Goal: Transaction & Acquisition: Purchase product/service

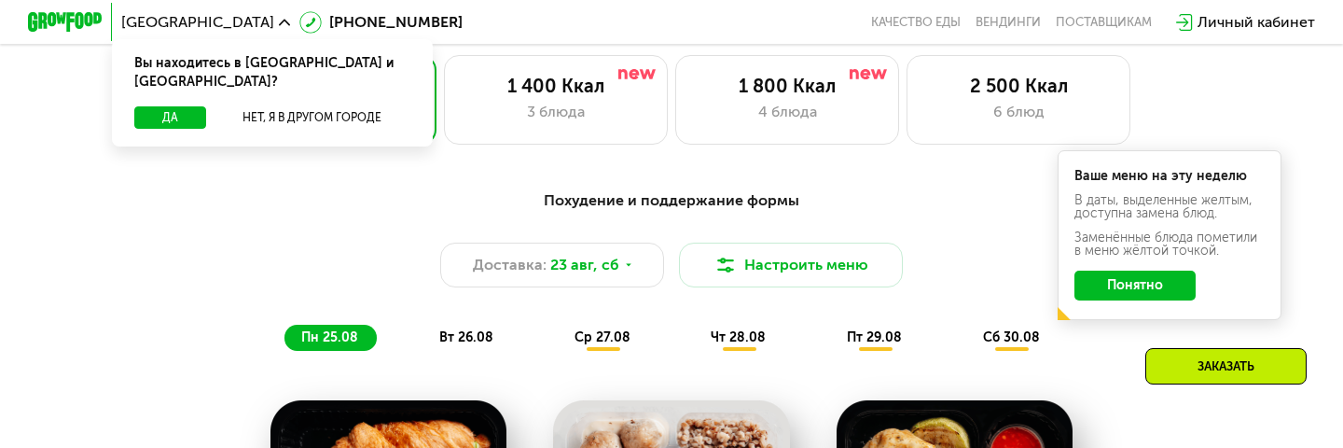
scroll to position [855, 0]
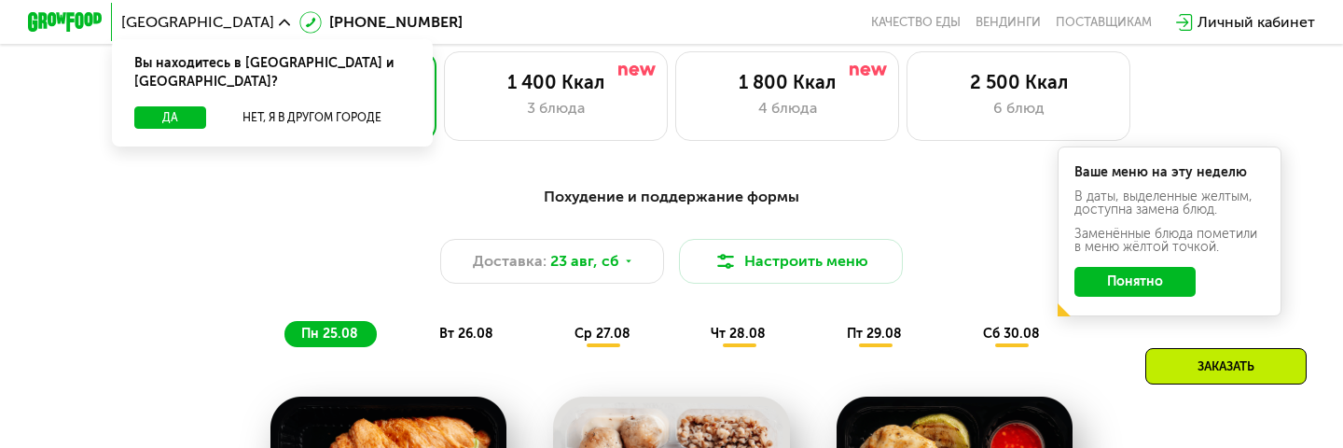
click at [214, 175] on div "Похудение и поддержание формы Доставка: [DATE] Настроить меню пн 25.08 вт 26.08…" at bounding box center [671, 266] width 1127 height 184
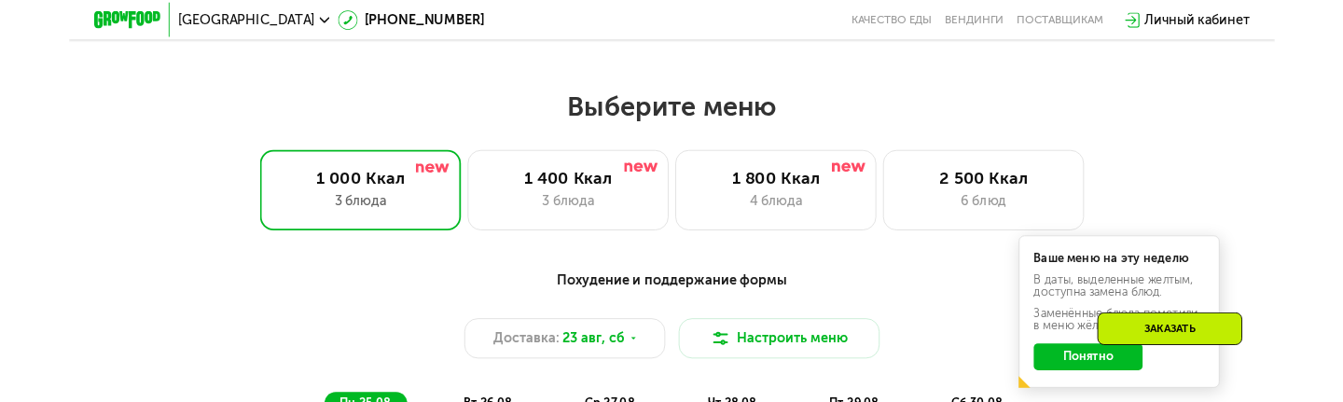
scroll to position [685, 0]
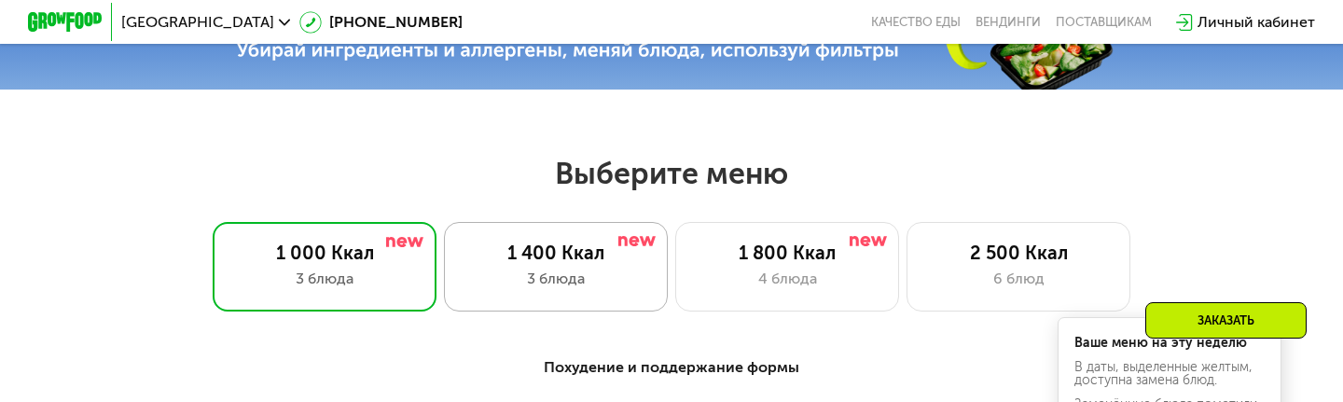
click at [675, 265] on div "1 400 Ккал 3 блюда" at bounding box center [787, 267] width 224 height 90
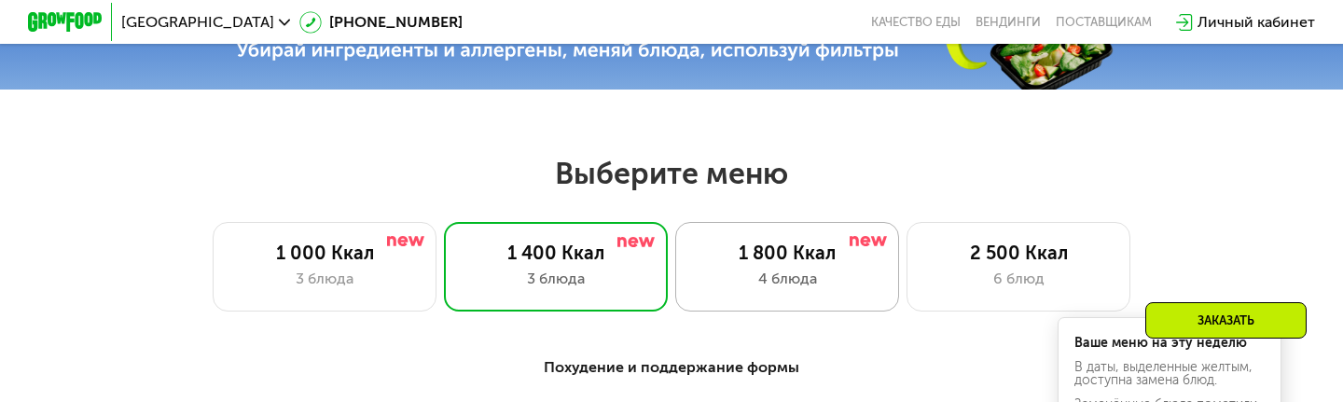
click at [907, 275] on div "1 800 Ккал 4 блюда" at bounding box center [1019, 267] width 224 height 90
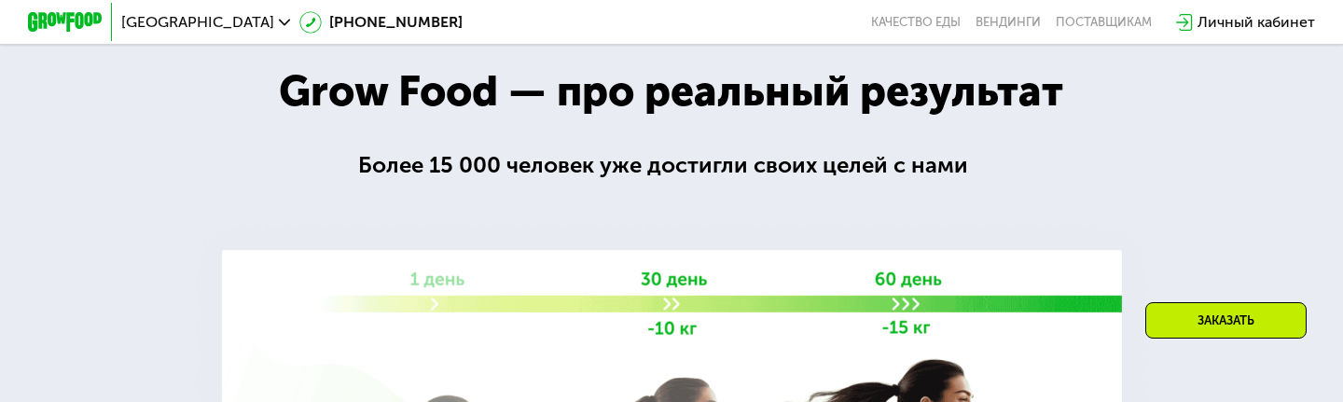
scroll to position [2528, 0]
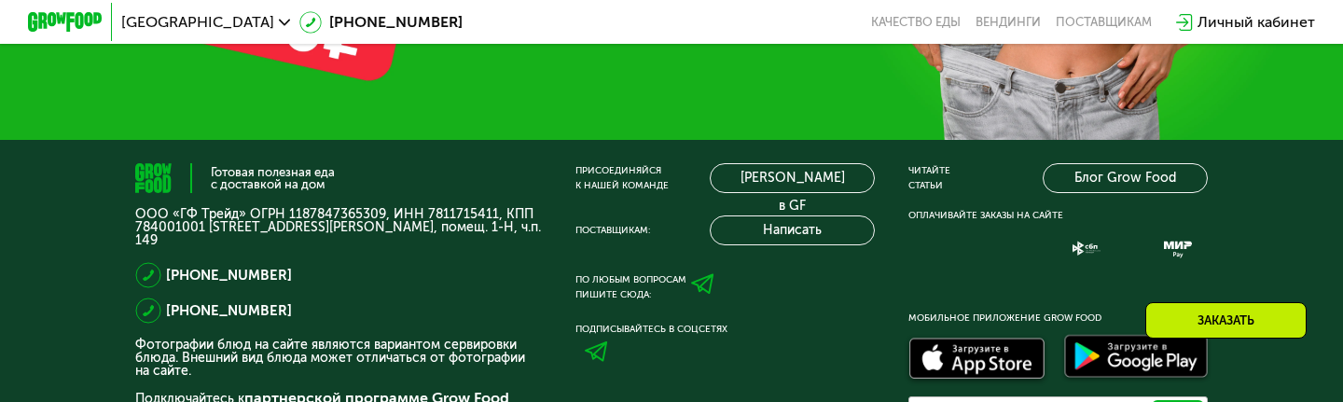
scroll to position [5810, 0]
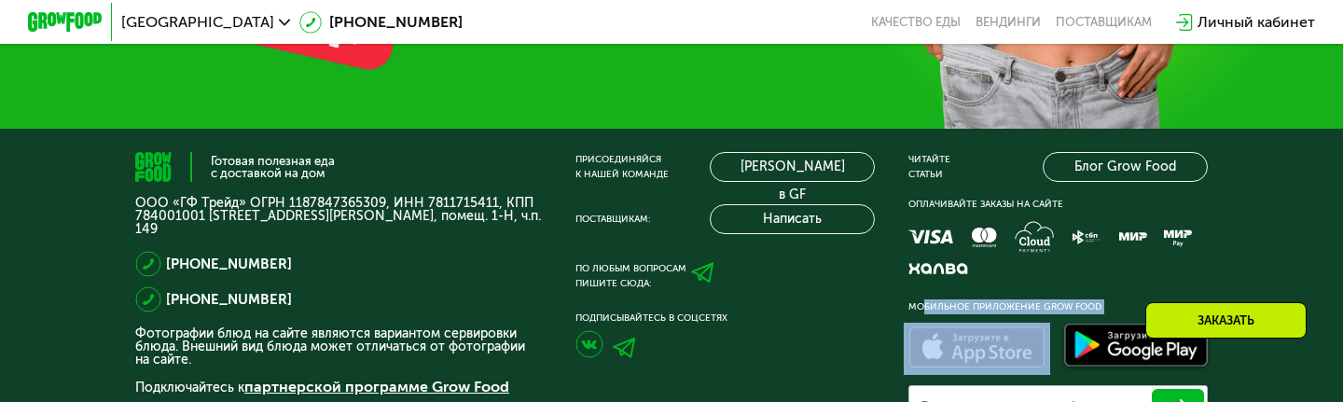
drag, startPoint x: 912, startPoint y: 307, endPoint x: 938, endPoint y: 317, distance: 28.1
click at [938, 275] on div "Мобильное приложение Grow Food Введите номер телефона Вышлем смс со ссылкой на …" at bounding box center [1058, 374] width 299 height 150
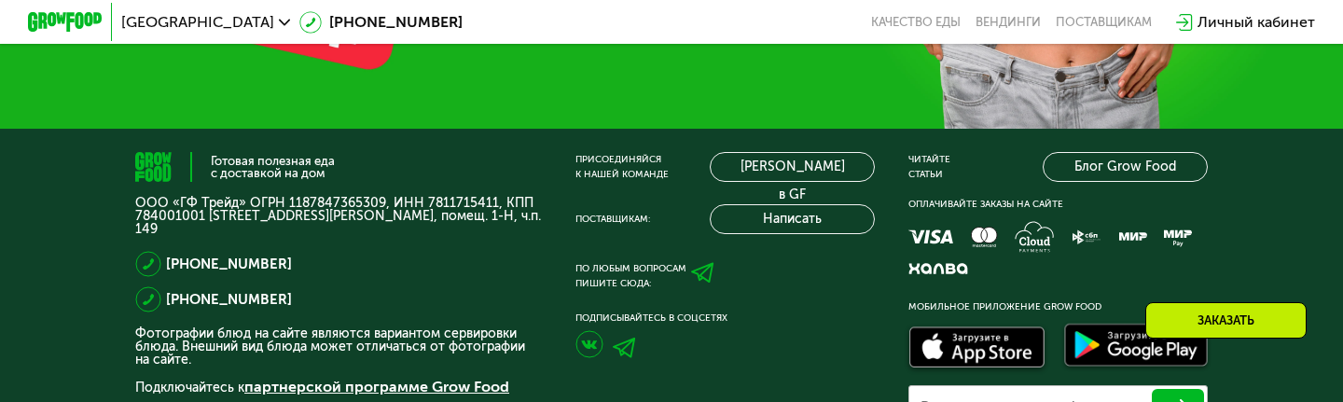
click at [911, 275] on div "Мобильное приложение Grow Food" at bounding box center [1058, 306] width 299 height 15
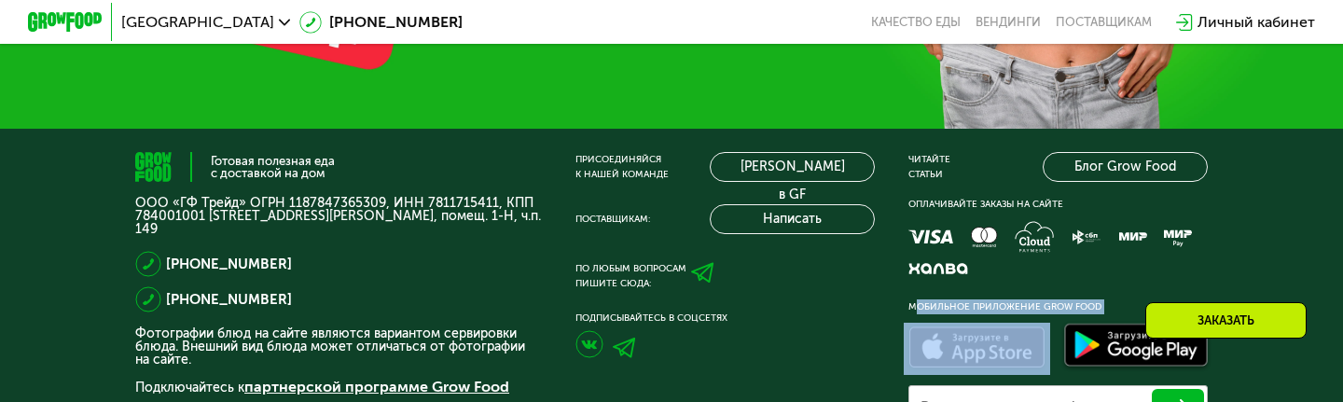
drag, startPoint x: 901, startPoint y: 300, endPoint x: 924, endPoint y: 317, distance: 28.0
click at [924, 275] on div "Готовая полезная еда с доставкой на дом ООО «ГФ Трейд» ОГРН 1187847365309, ИНН …" at bounding box center [671, 301] width 1073 height 298
click at [720, 275] on div "Присоединяйся к нашей команде [PERSON_NAME] в GF Поставщикам: Написать По любым…" at bounding box center [725, 301] width 299 height 298
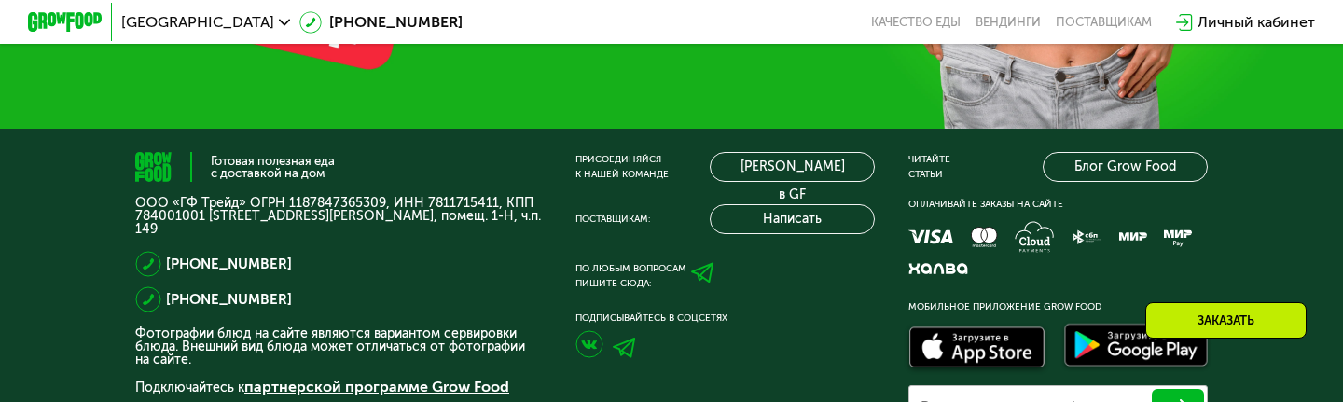
drag, startPoint x: 734, startPoint y: 318, endPoint x: 574, endPoint y: 153, distance: 230.2
click at [574, 153] on div "Готовая полезная еда с доставкой на дом ООО «ГФ Трейд» ОГРН 1187847365309, ИНН …" at bounding box center [671, 301] width 1073 height 298
drag, startPoint x: 574, startPoint y: 153, endPoint x: 664, endPoint y: 176, distance: 93.4
click at [664, 176] on div "Готовая полезная еда с доставкой на дом ООО «ГФ Трейд» ОГРН 1187847365309, ИНН …" at bounding box center [671, 301] width 1073 height 298
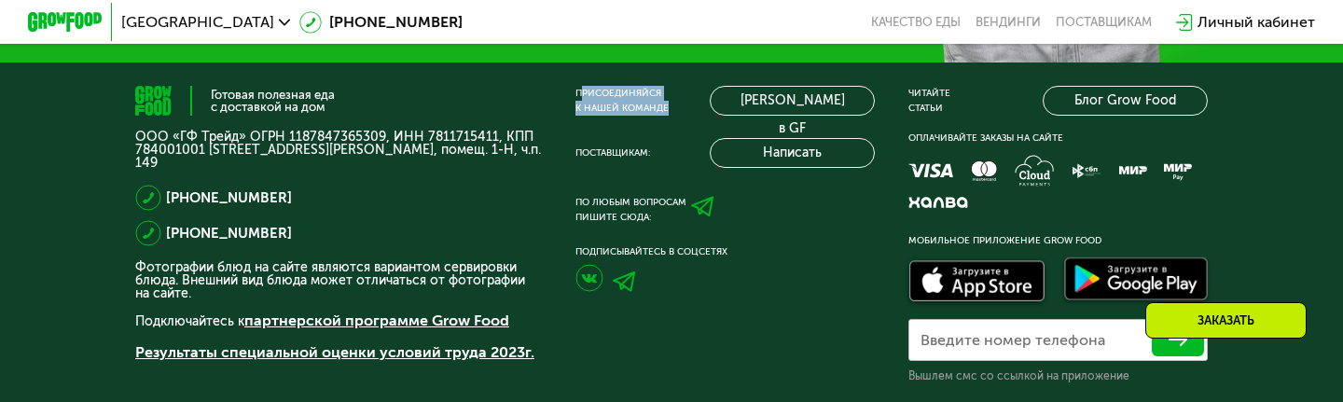
scroll to position [5956, 0]
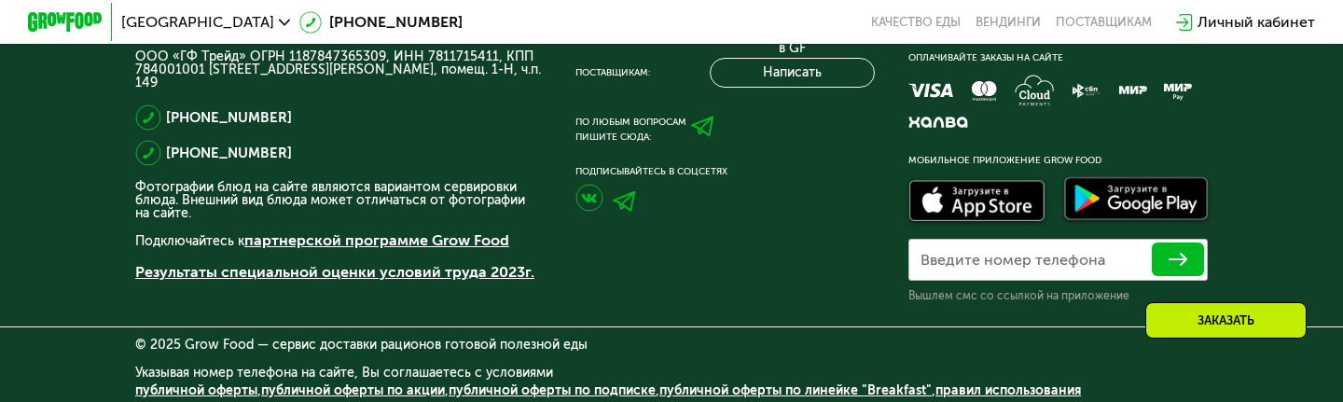
click at [819, 256] on div "Присоединяйся к нашей команде [PERSON_NAME] в GF Поставщикам: Написать По любым…" at bounding box center [725, 155] width 299 height 298
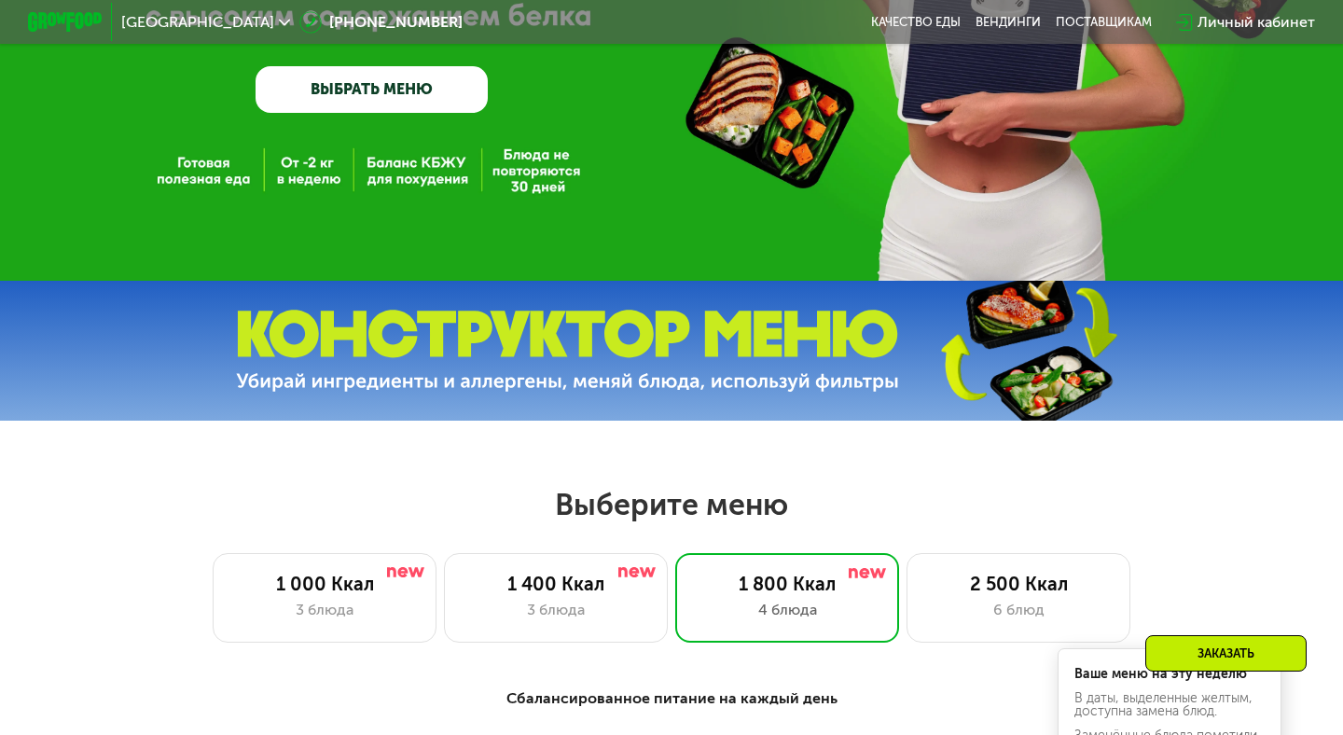
scroll to position [399, 0]
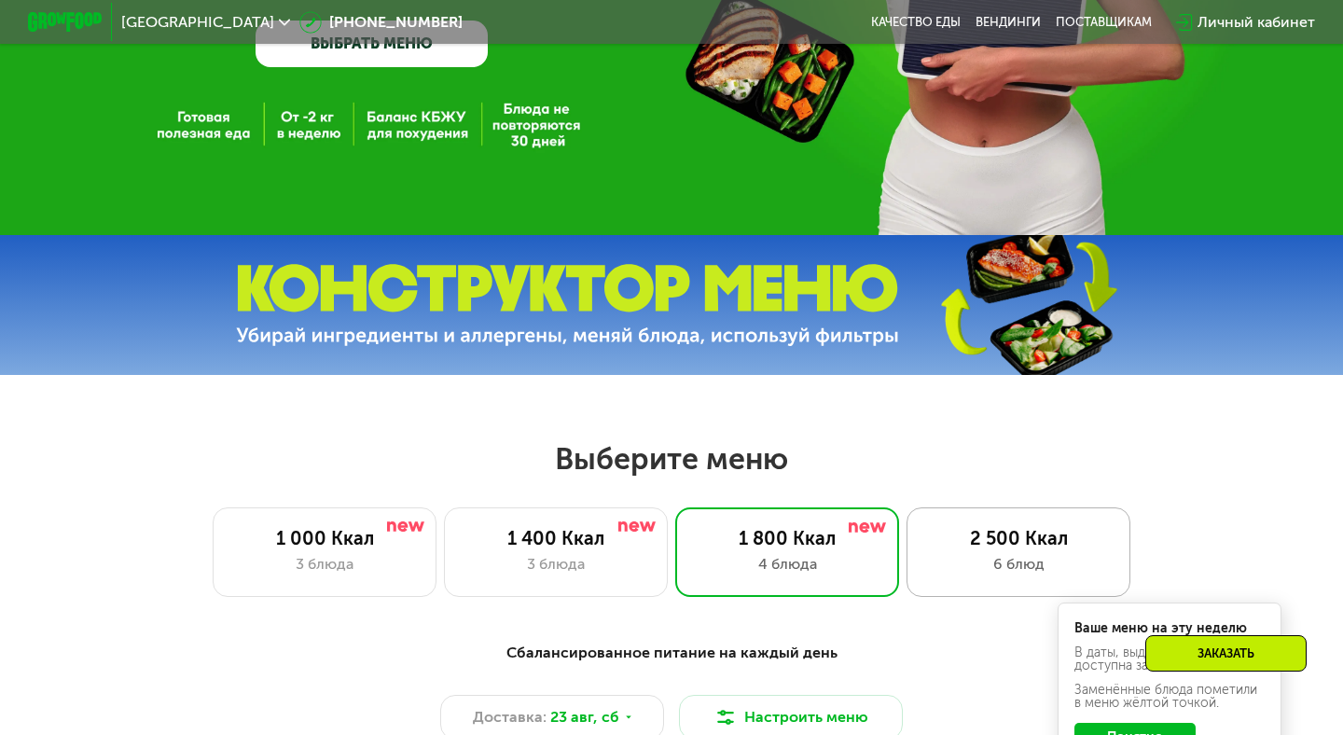
click at [1003, 275] on div "2 500 Ккал" at bounding box center [1018, 538] width 185 height 22
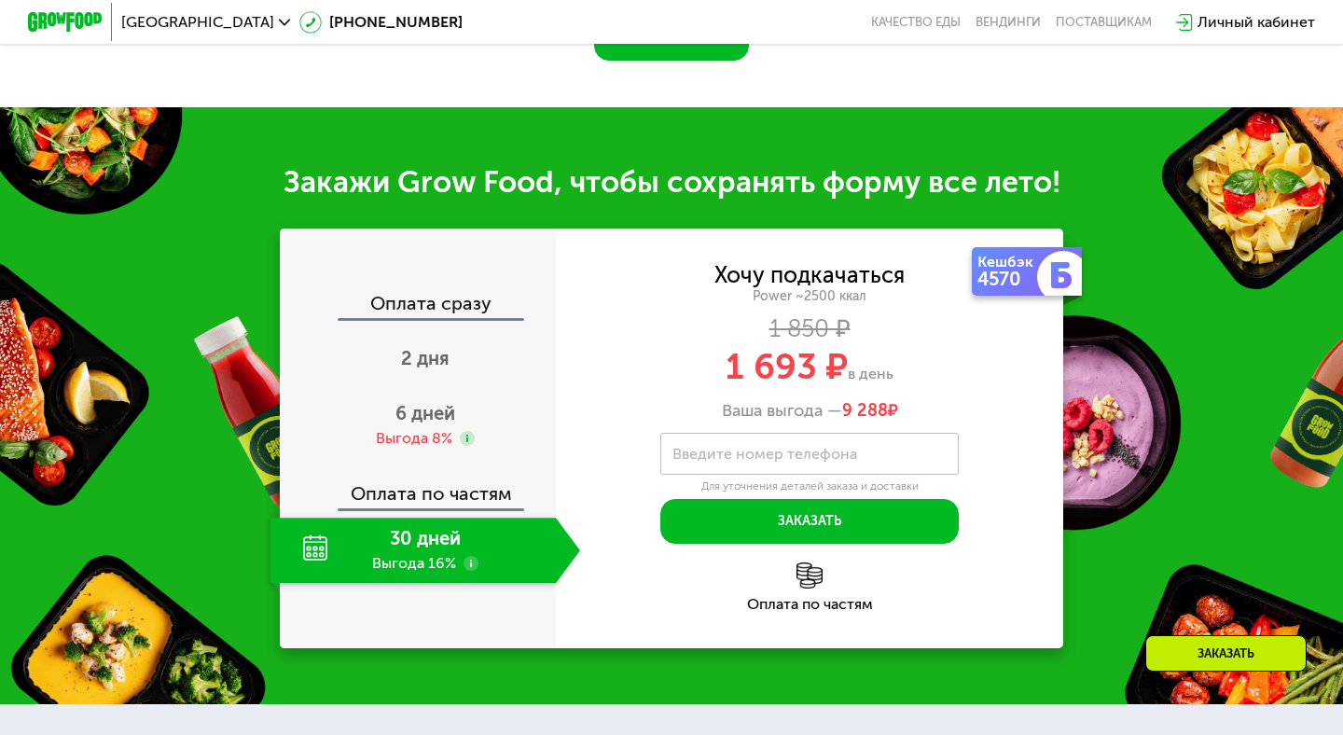
scroll to position [2062, 0]
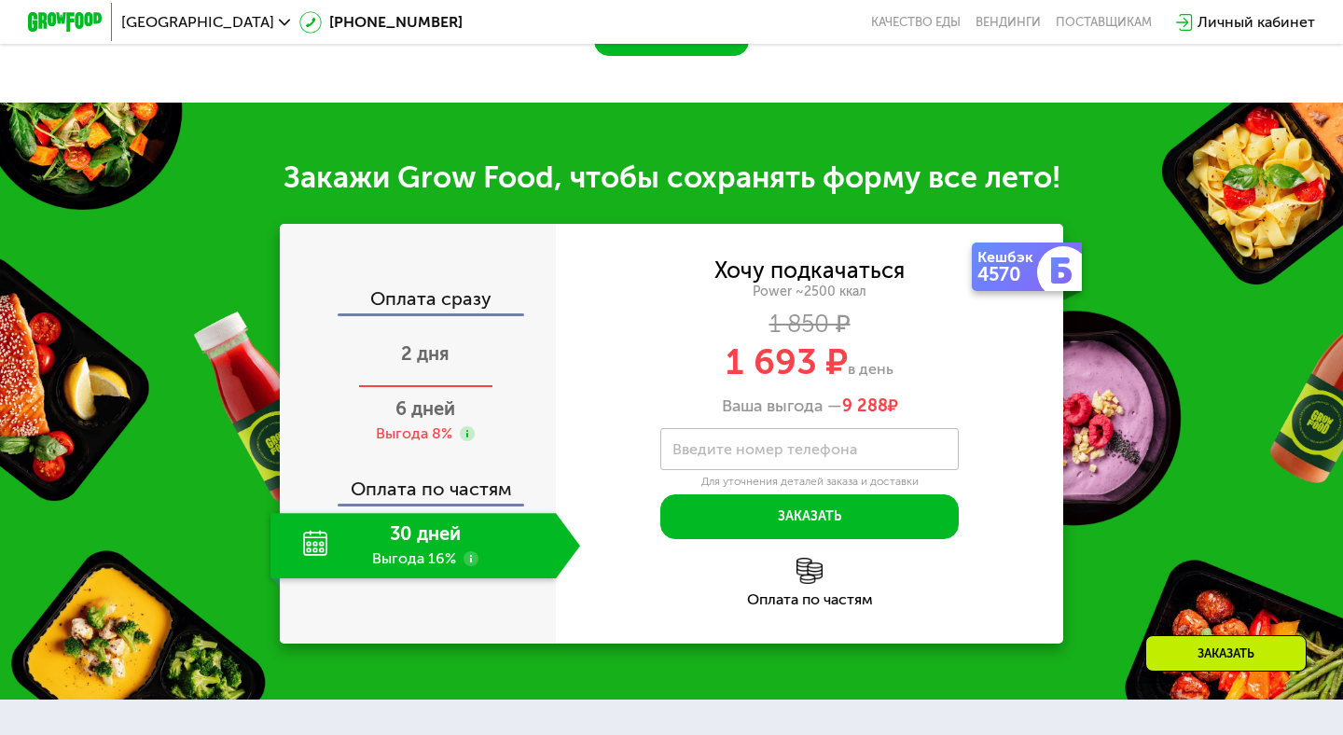
click at [448, 275] on div "2 дня" at bounding box center [426, 355] width 310 height 65
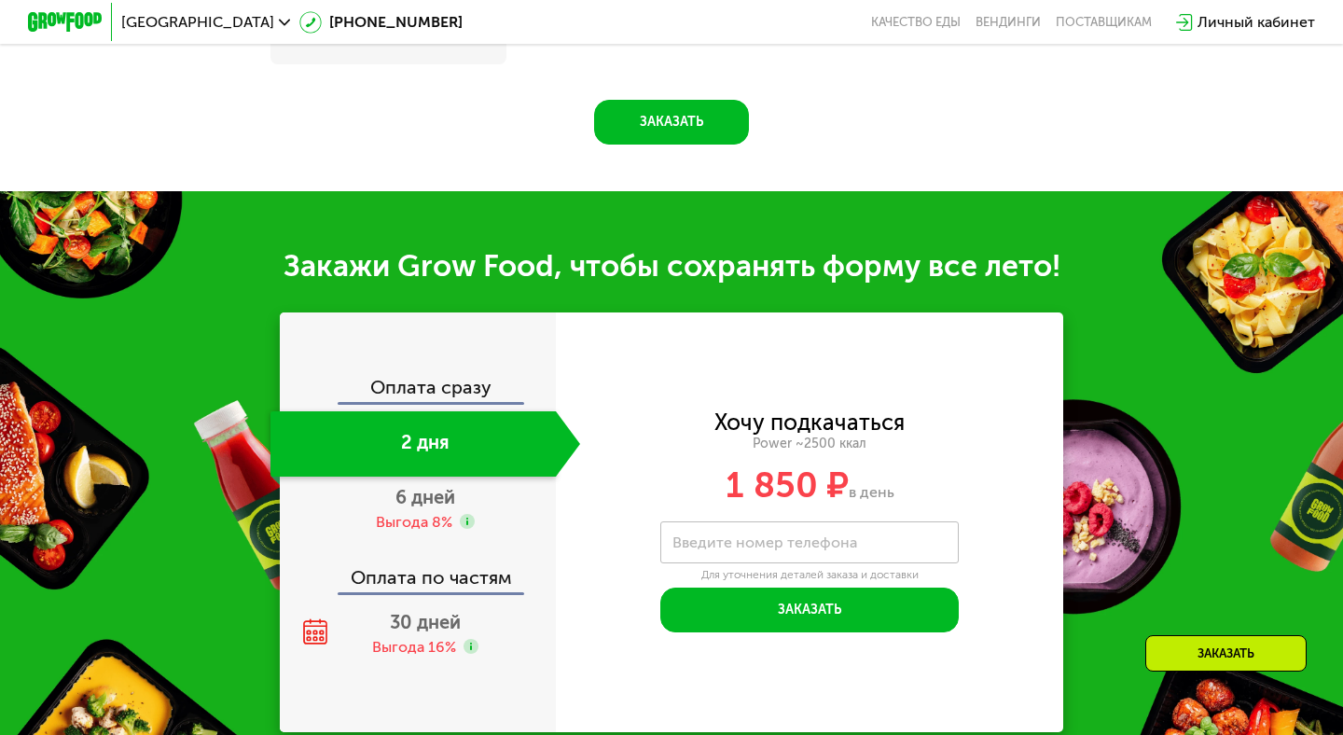
scroll to position [2129, 0]
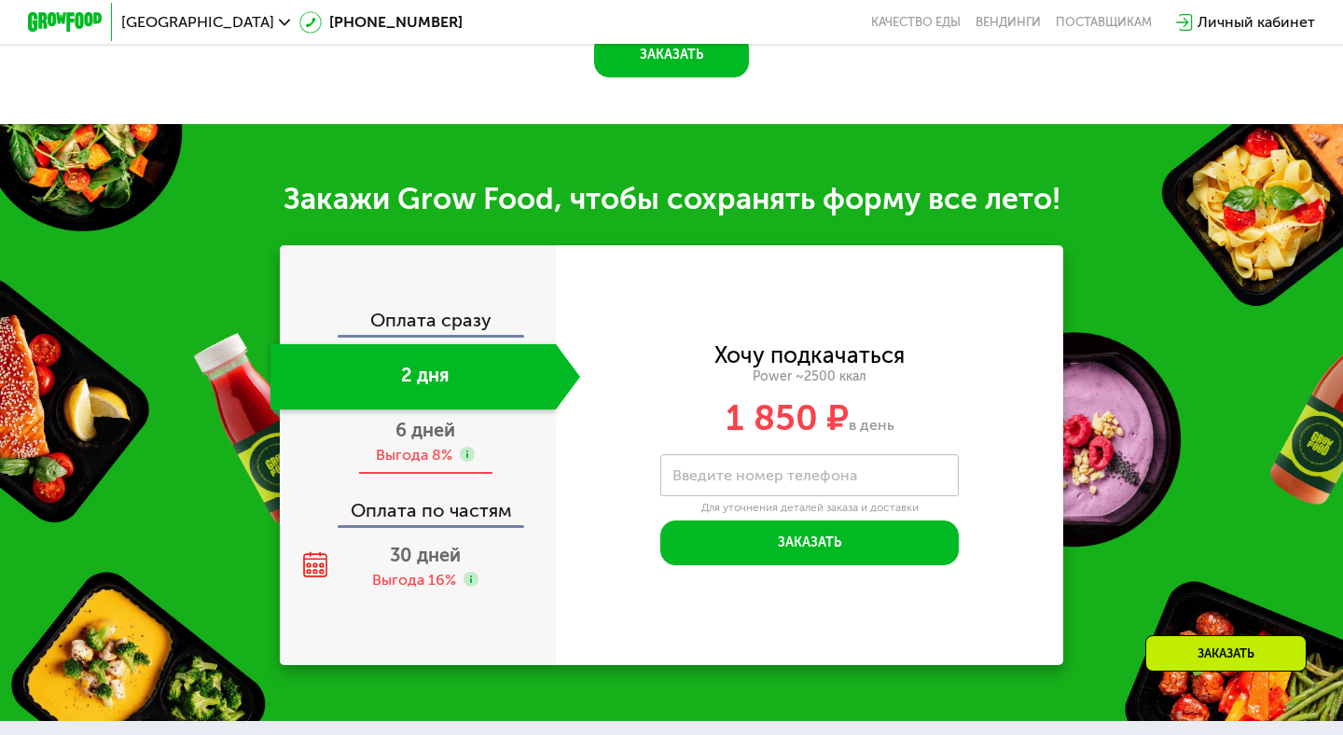
click at [452, 275] on span "6 дней" at bounding box center [426, 430] width 60 height 22
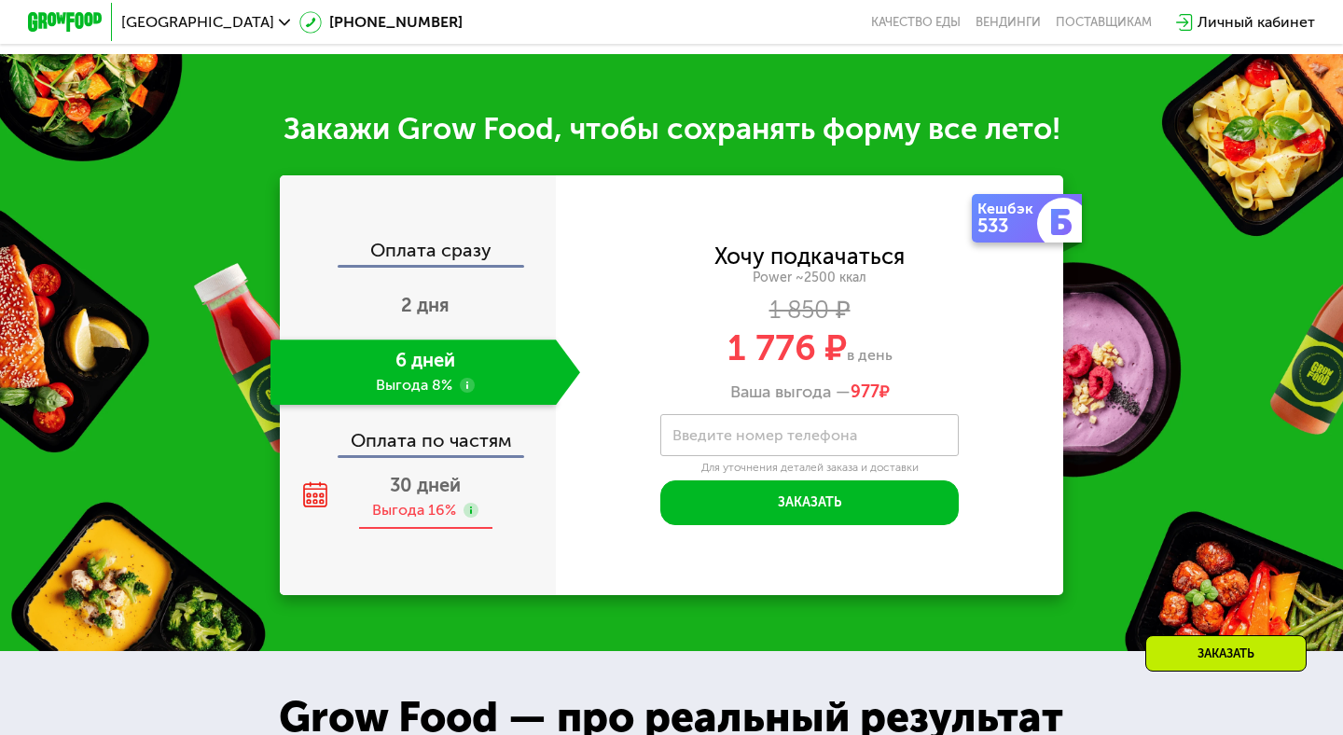
click at [440, 275] on span "30 дней" at bounding box center [425, 485] width 71 height 22
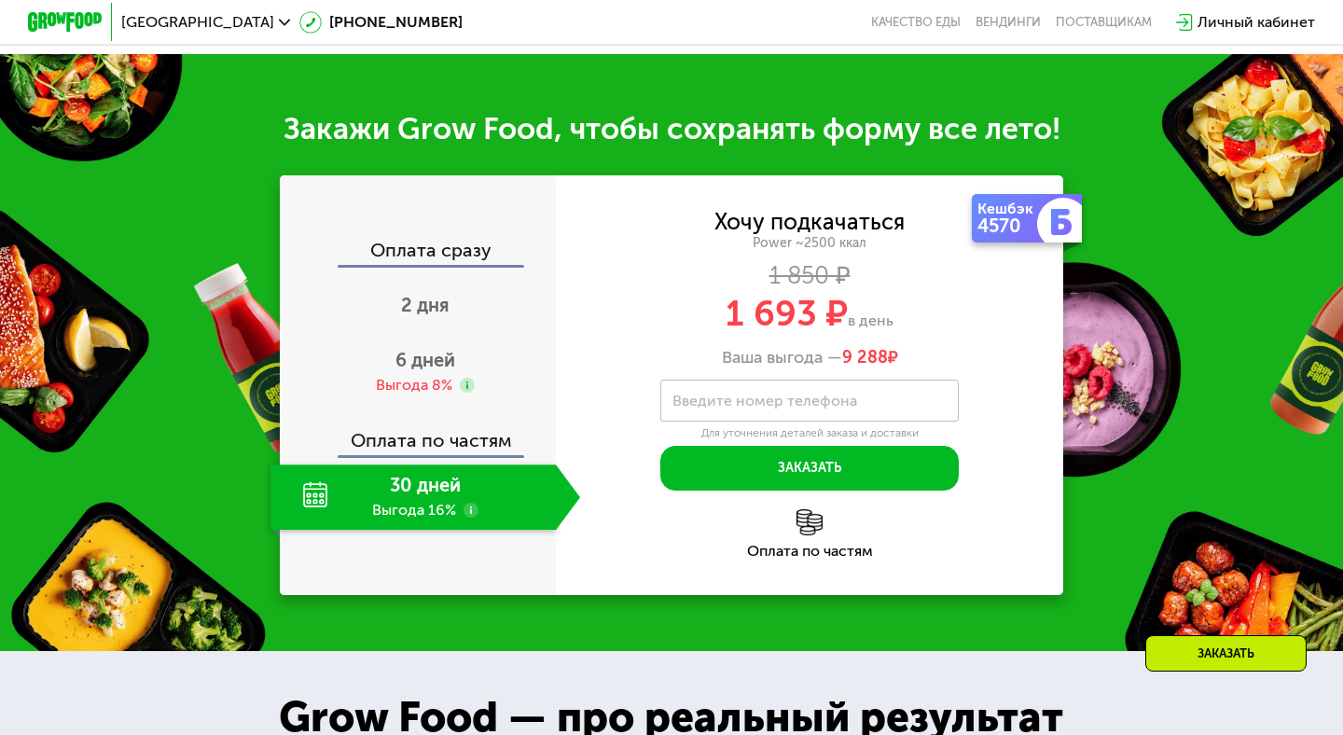
scroll to position [2062, 0]
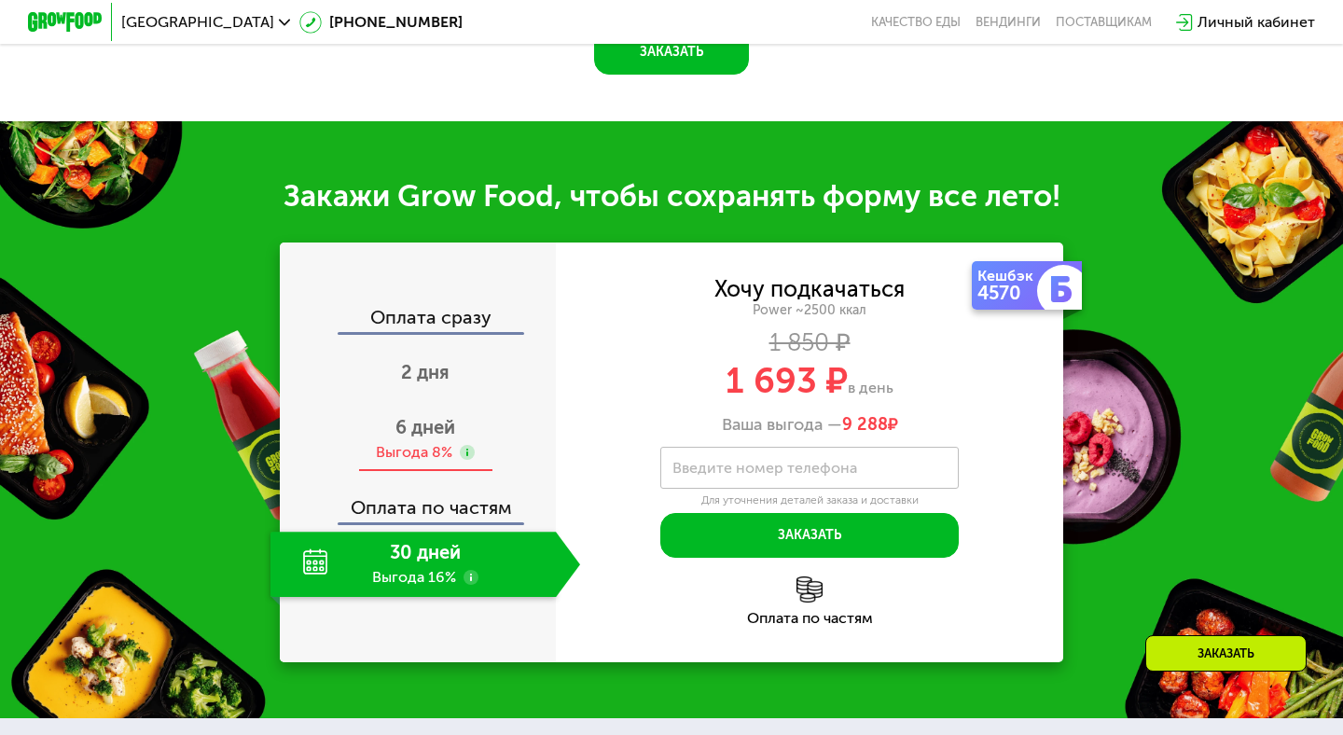
click at [450, 275] on div "Выгода 8%" at bounding box center [414, 452] width 76 height 21
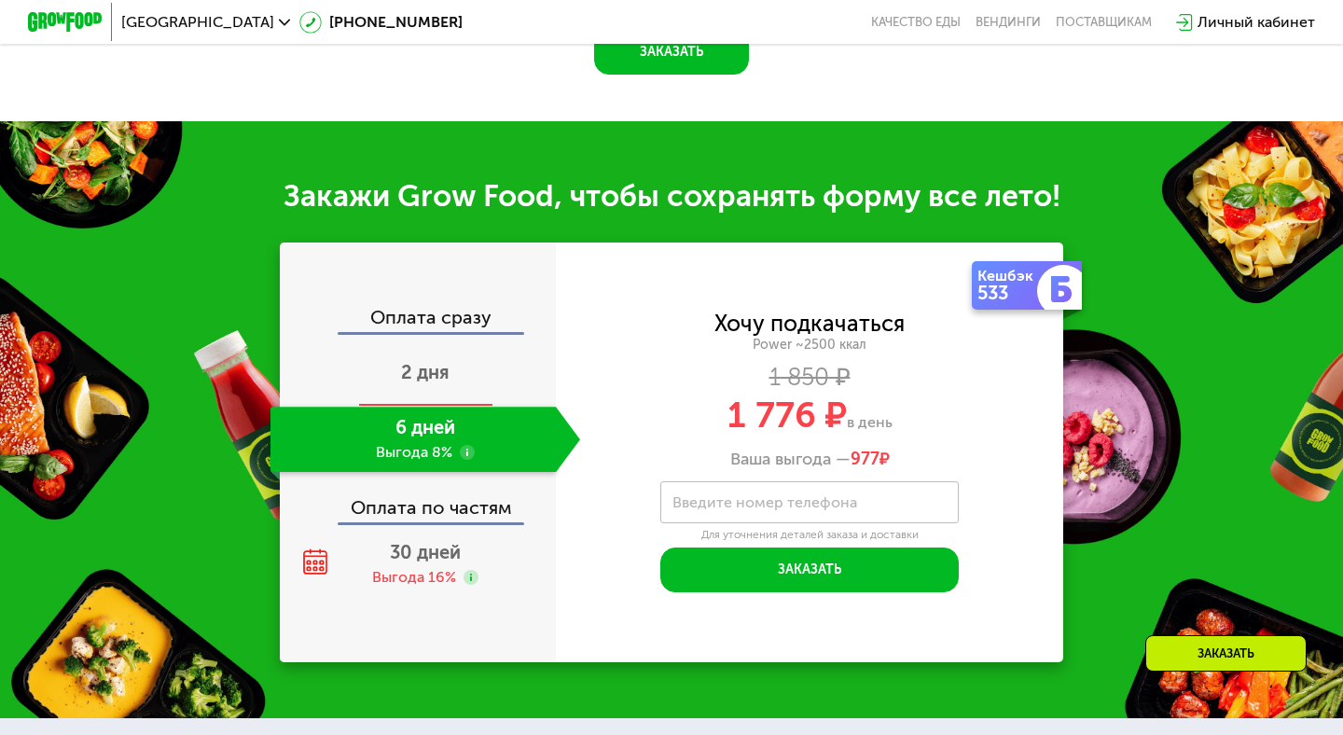
click at [451, 275] on div "2 дня" at bounding box center [426, 373] width 310 height 65
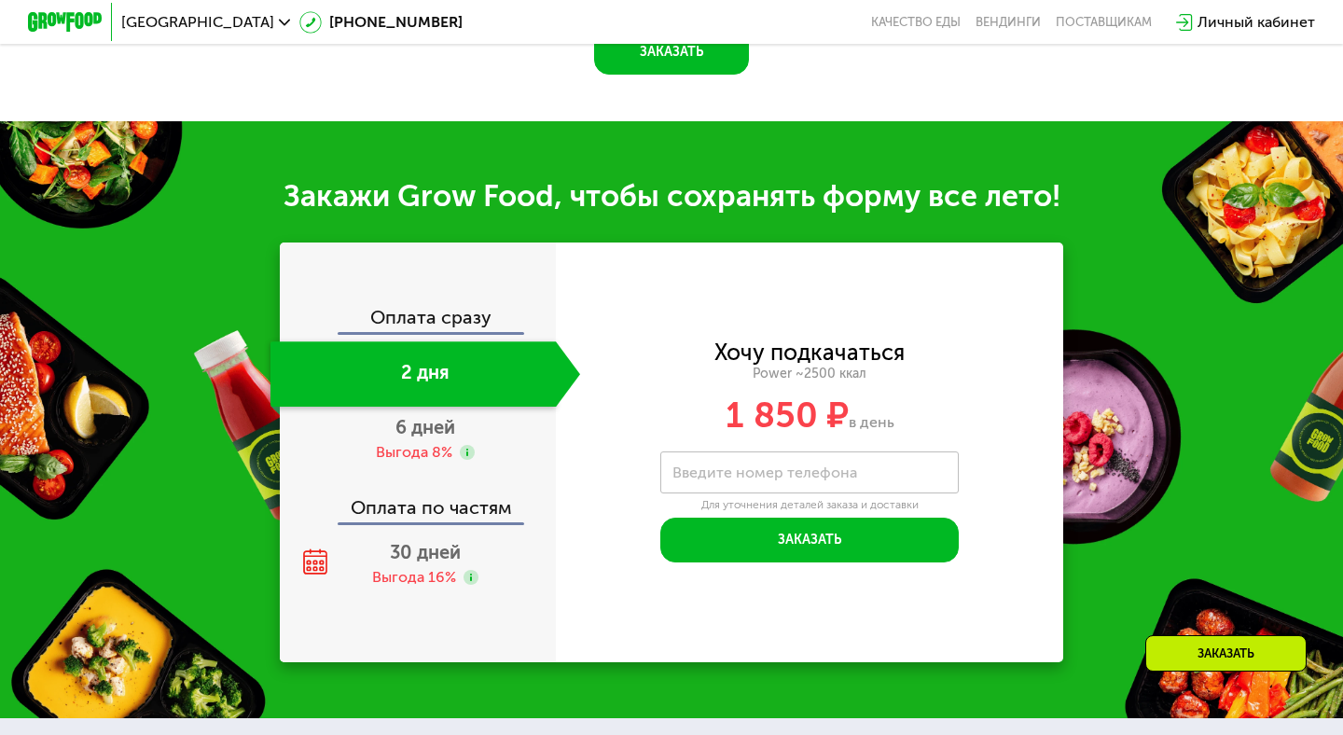
click at [427, 275] on div "Оплата по частям" at bounding box center [419, 500] width 274 height 43
click at [412, 275] on div "Выгода 16%" at bounding box center [414, 577] width 84 height 21
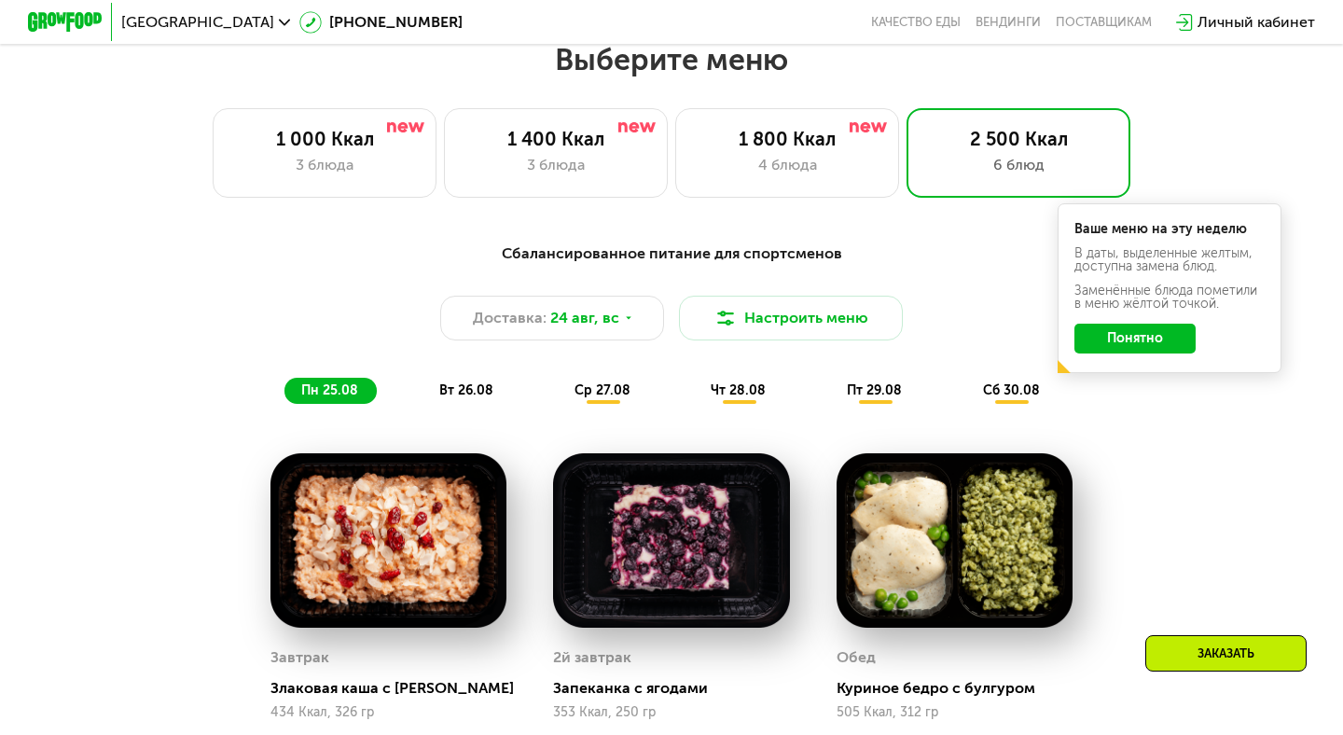
scroll to position [724, 0]
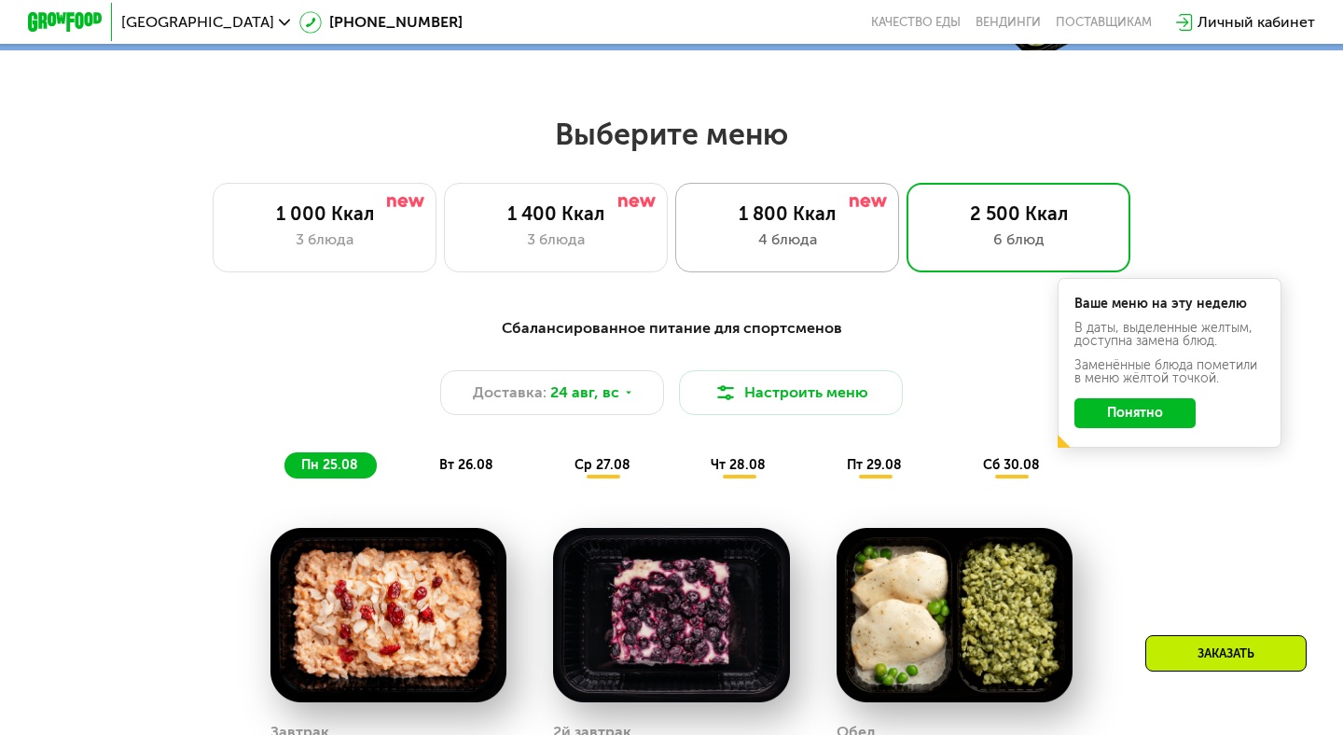
click at [835, 244] on div "4 блюда" at bounding box center [787, 240] width 185 height 22
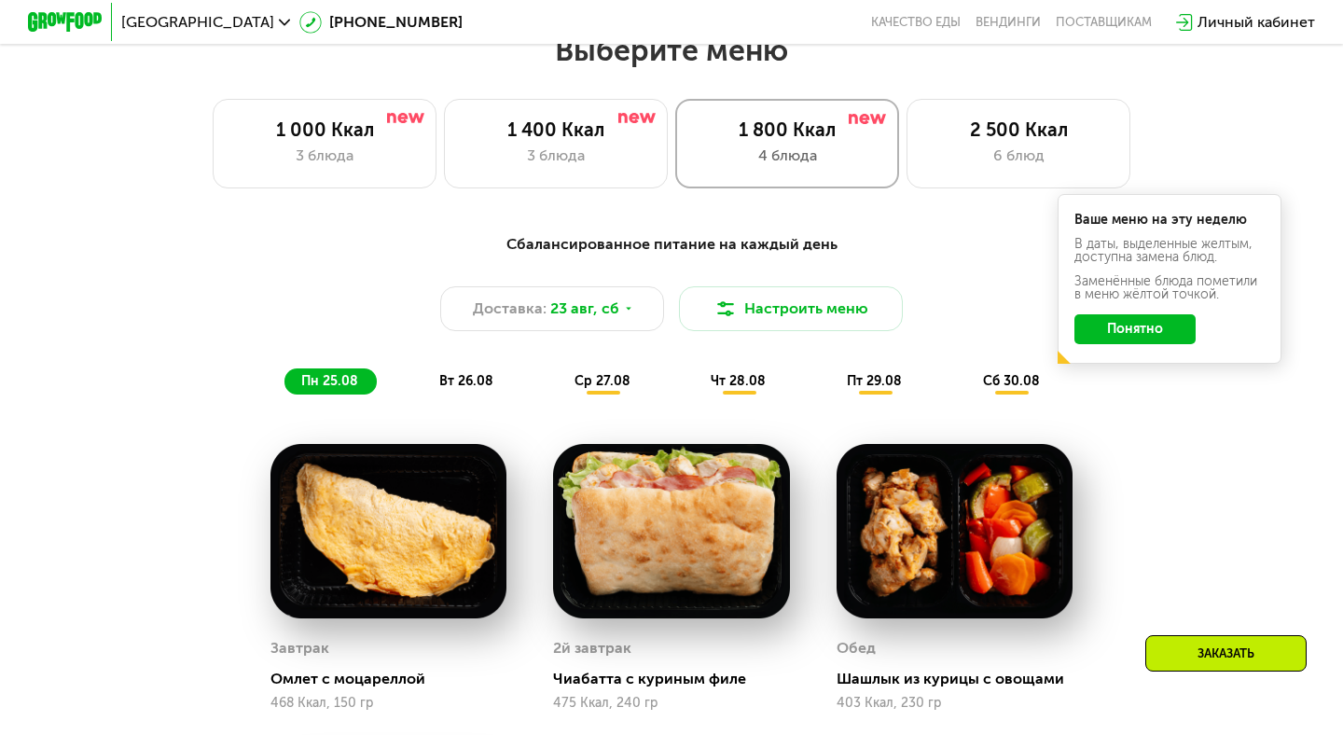
scroll to position [800, 0]
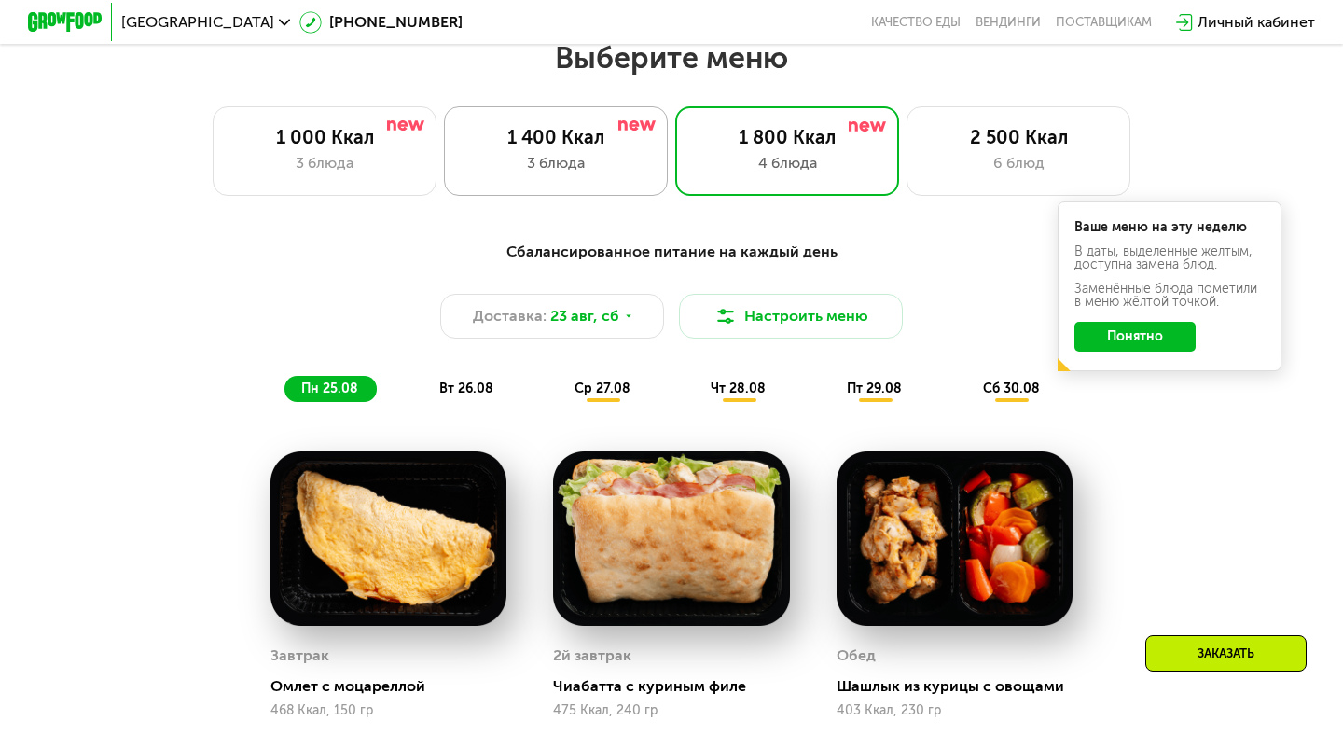
click at [572, 152] on div "3 блюда" at bounding box center [556, 163] width 185 height 22
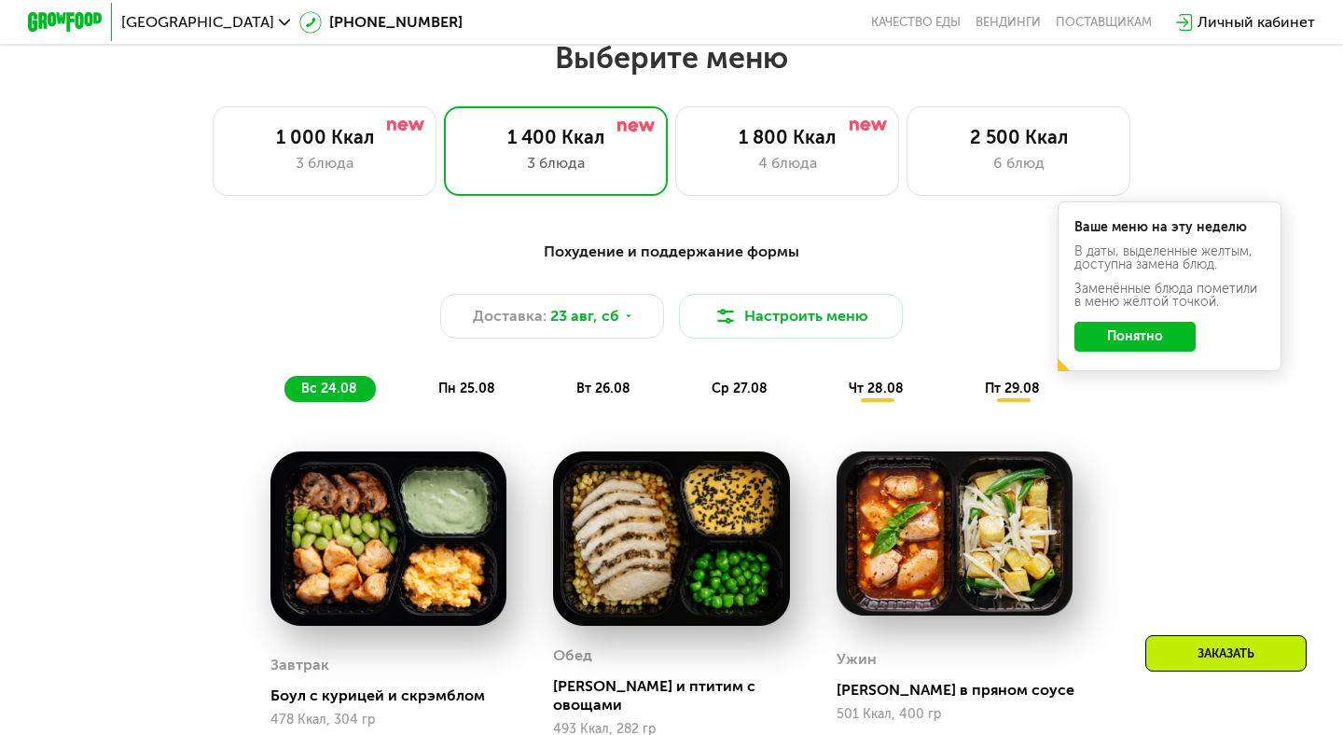
click at [1132, 275] on button "Понятно" at bounding box center [1135, 337] width 121 height 30
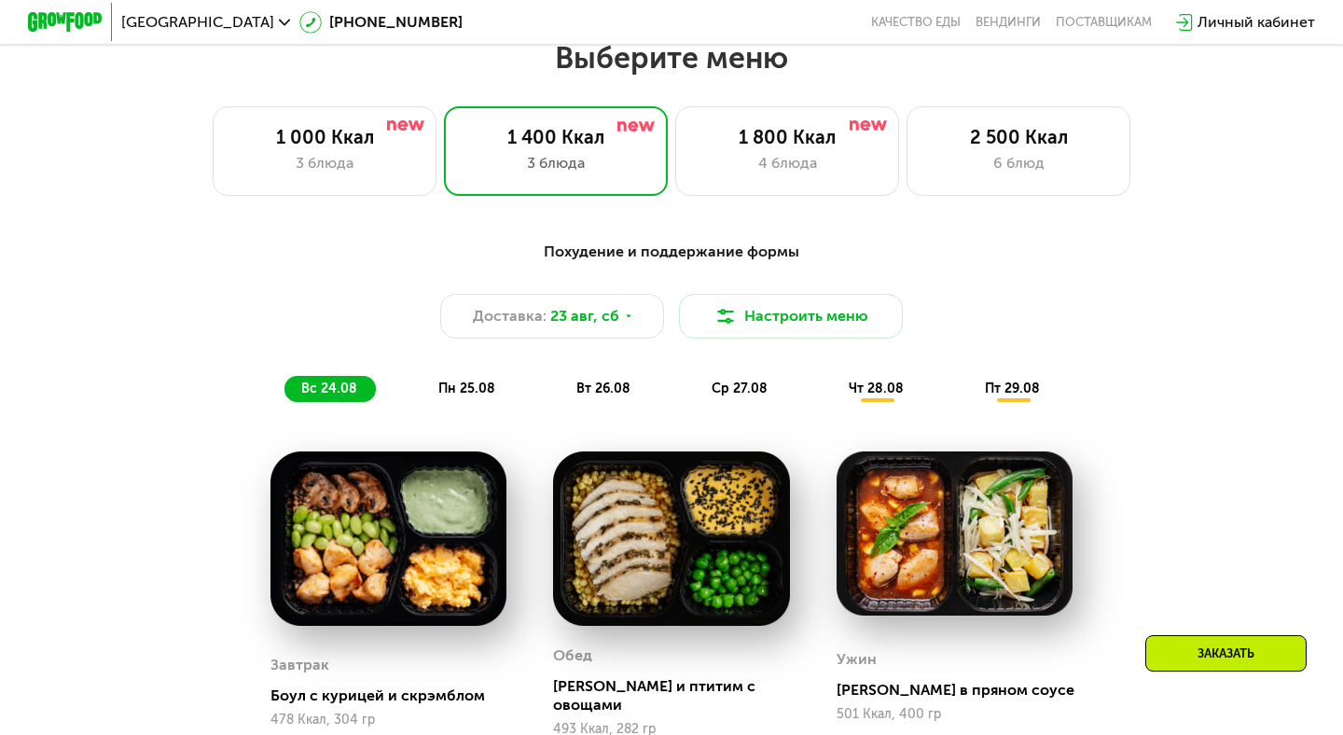
click at [1093, 275] on div "Похудение и поддержание формы Доставка: [DATE] Настроить меню вс 24.08 пн 25.08…" at bounding box center [671, 321] width 1104 height 161
click at [1132, 216] on div "Похудение и поддержание формы Доставка: [DATE] Настроить меню вс 24.08 пн 25.08…" at bounding box center [671, 642] width 1343 height 855
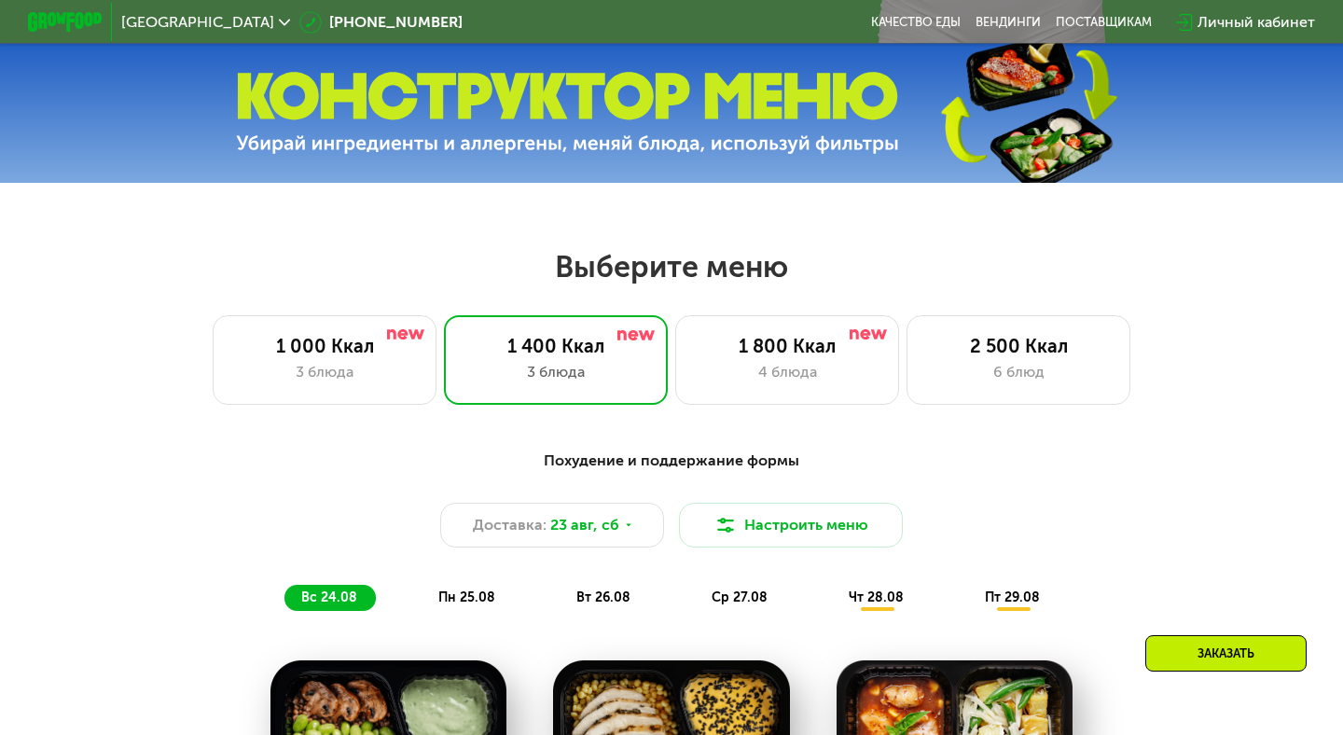
scroll to position [505, 0]
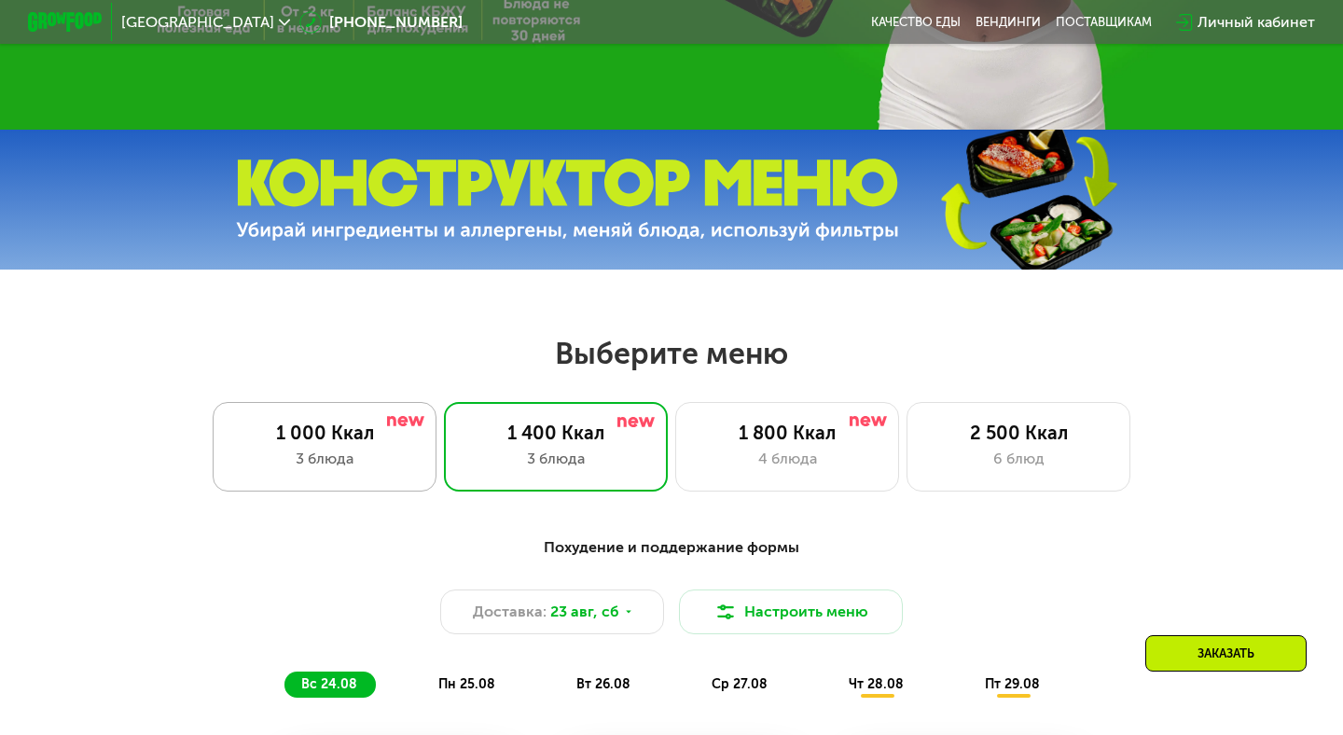
click at [333, 275] on div "1 000 Ккал" at bounding box center [324, 433] width 185 height 22
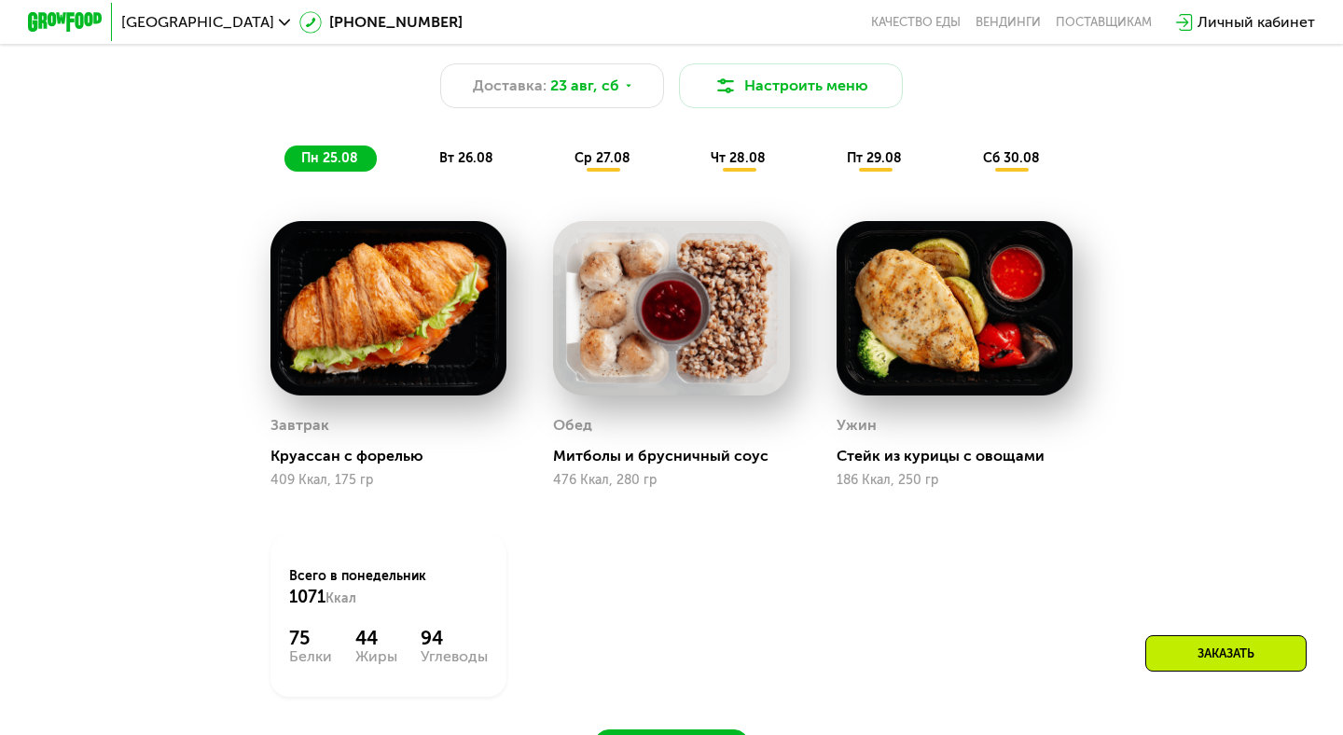
scroll to position [1032, 0]
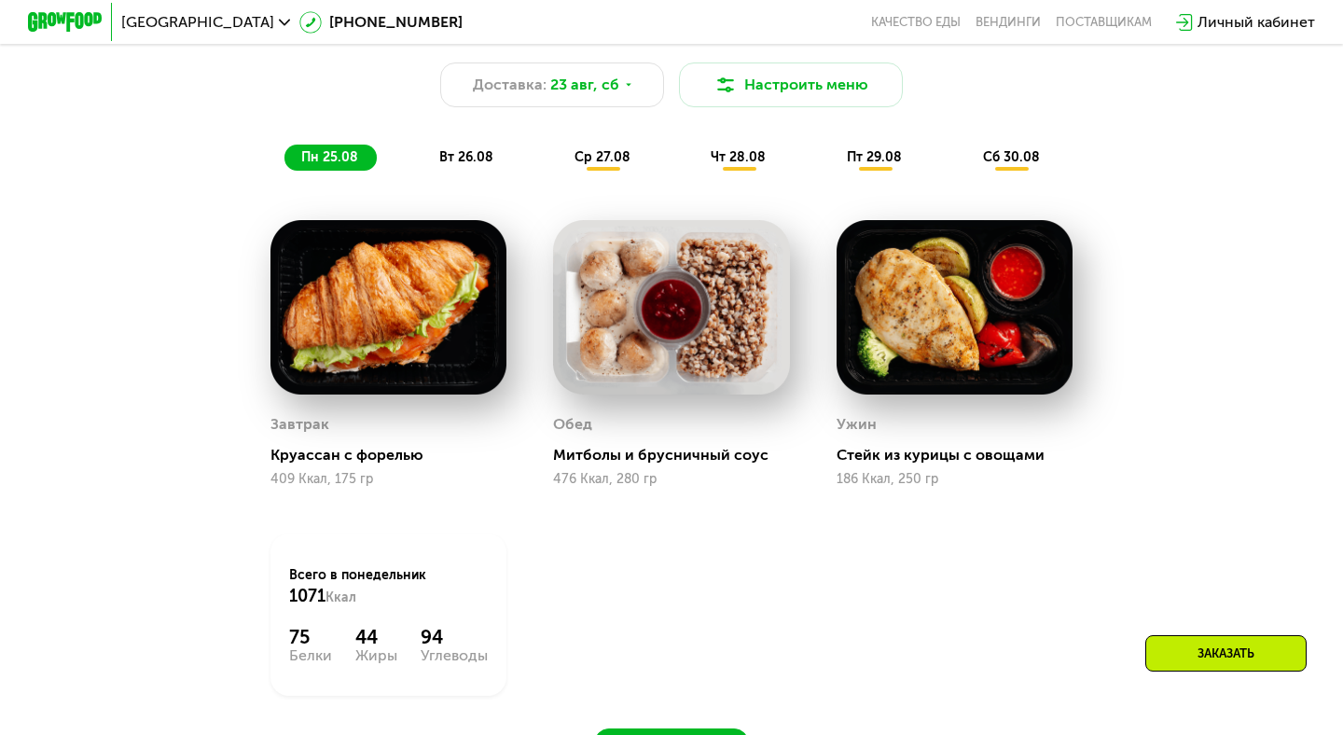
click at [619, 160] on span "ср 27.08" at bounding box center [603, 157] width 56 height 16
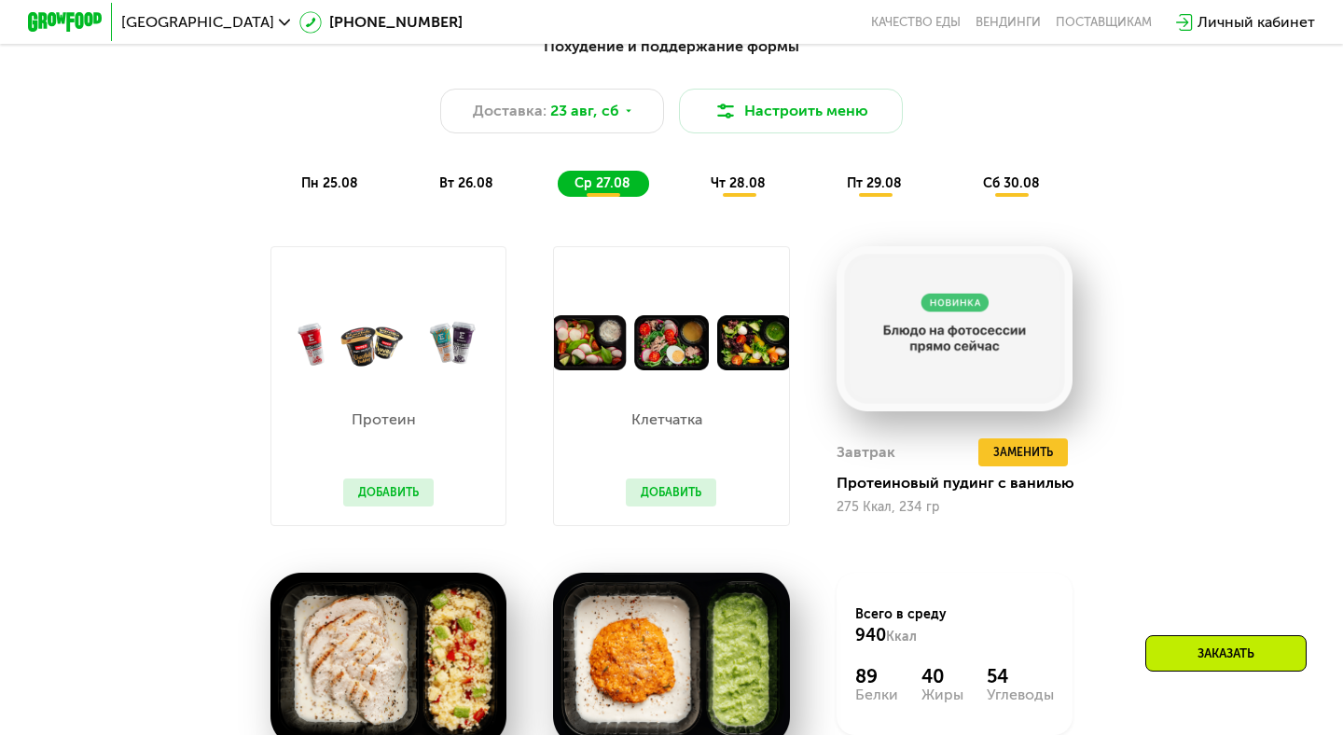
scroll to position [1022, 0]
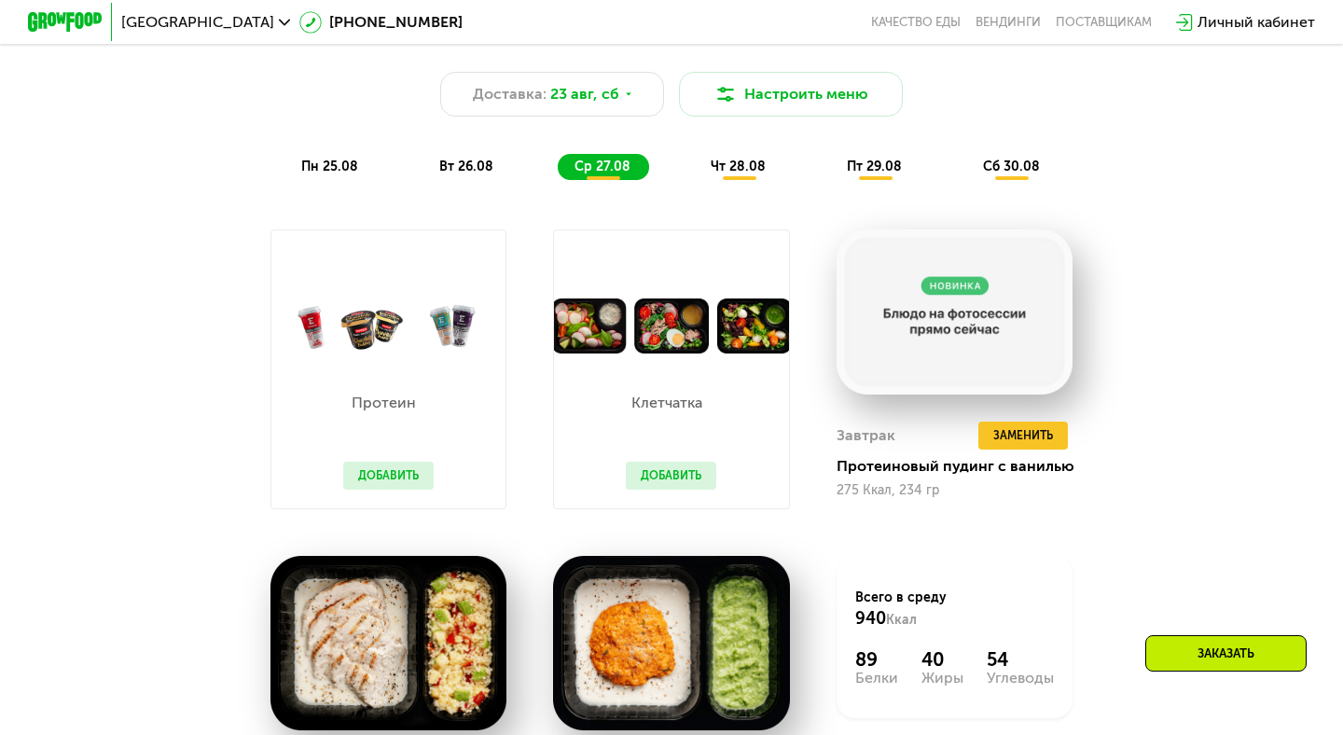
click at [741, 170] on span "чт 28.08" at bounding box center [738, 167] width 55 height 16
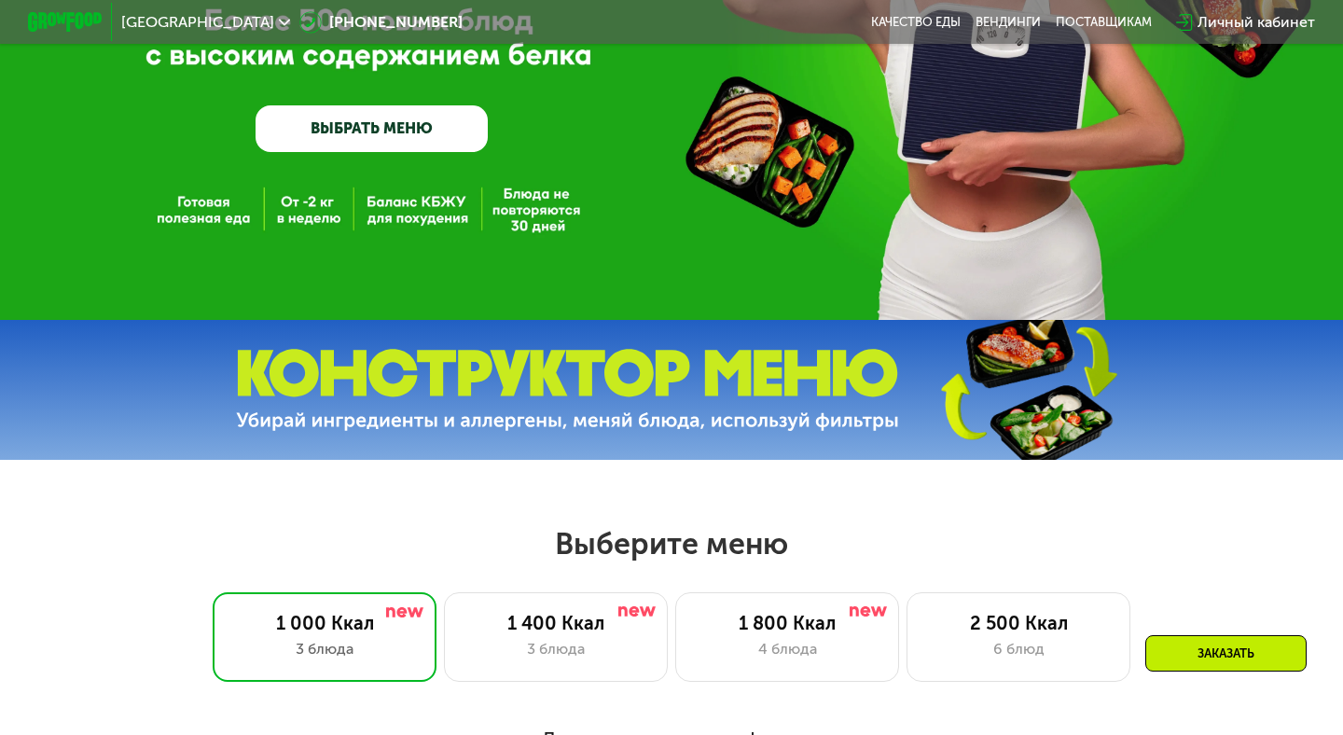
scroll to position [315, 0]
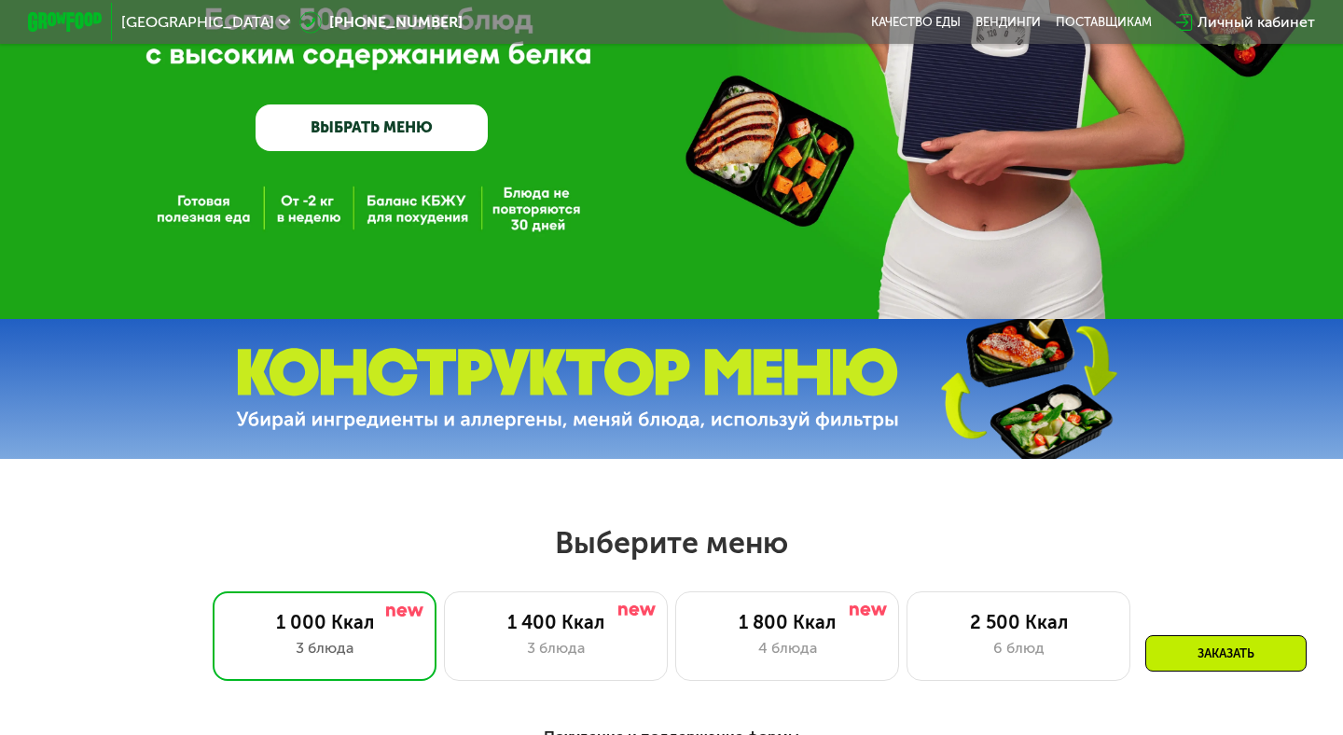
click at [1081, 275] on img at bounding box center [1027, 388] width 277 height 147
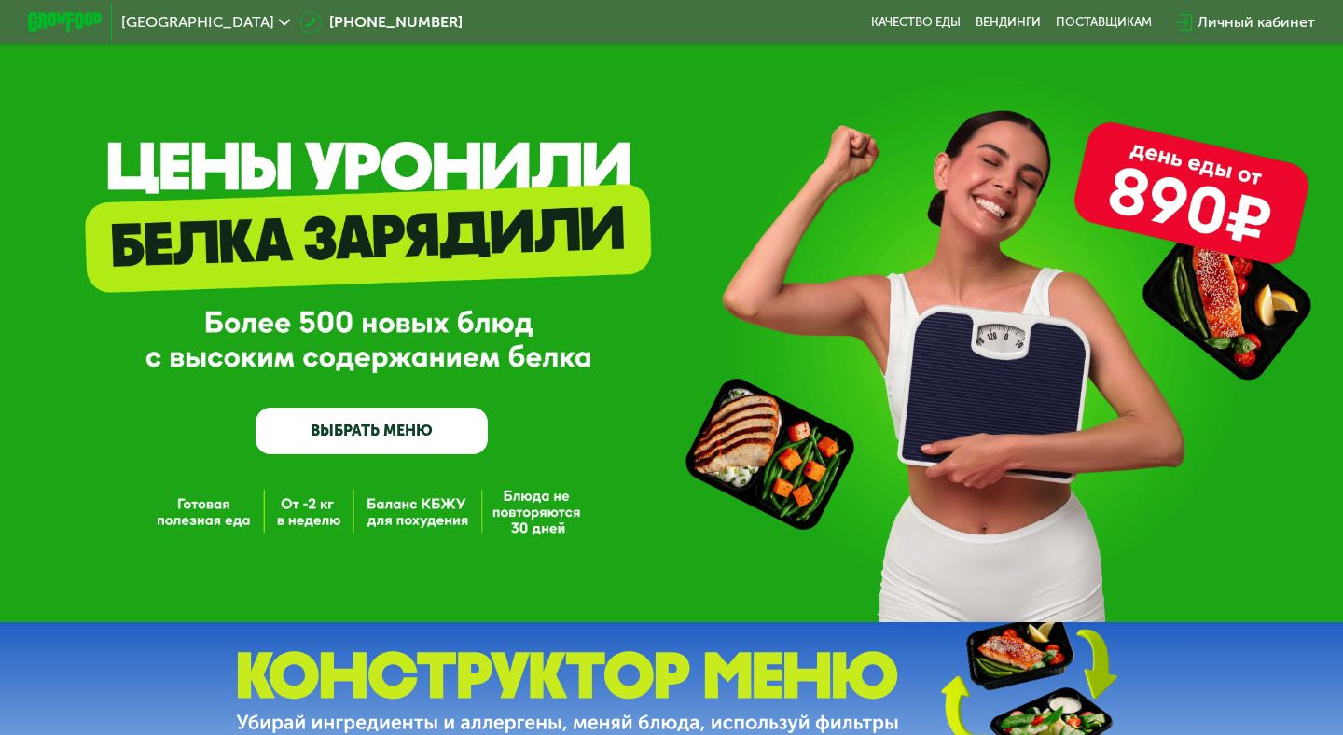
scroll to position [0, 0]
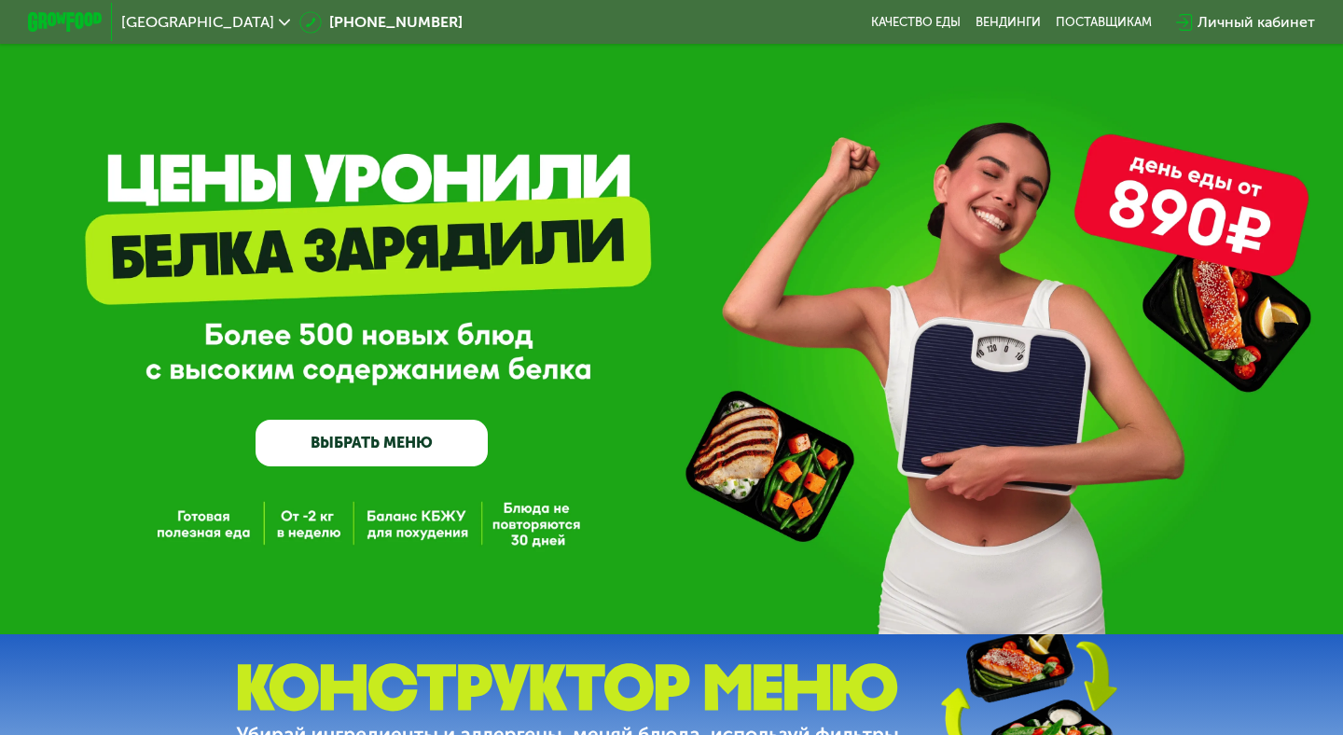
click at [1005, 275] on div "GrowFood — доставка правильного питания ВЫБРАТЬ МЕНЮ" at bounding box center [671, 341] width 1343 height 252
click at [1159, 204] on div "GrowFood — доставка правильного питания ВЫБРАТЬ МЕНЮ" at bounding box center [671, 317] width 1343 height 634
click at [1105, 182] on div "GrowFood — доставка правильного питания ВЫБРАТЬ МЕНЮ" at bounding box center [671, 317] width 1343 height 634
drag, startPoint x: 1127, startPoint y: 160, endPoint x: 1235, endPoint y: 190, distance: 112.5
click at [1235, 190] on div "GrowFood — доставка правильного питания ВЫБРАТЬ МЕНЮ" at bounding box center [671, 317] width 1343 height 634
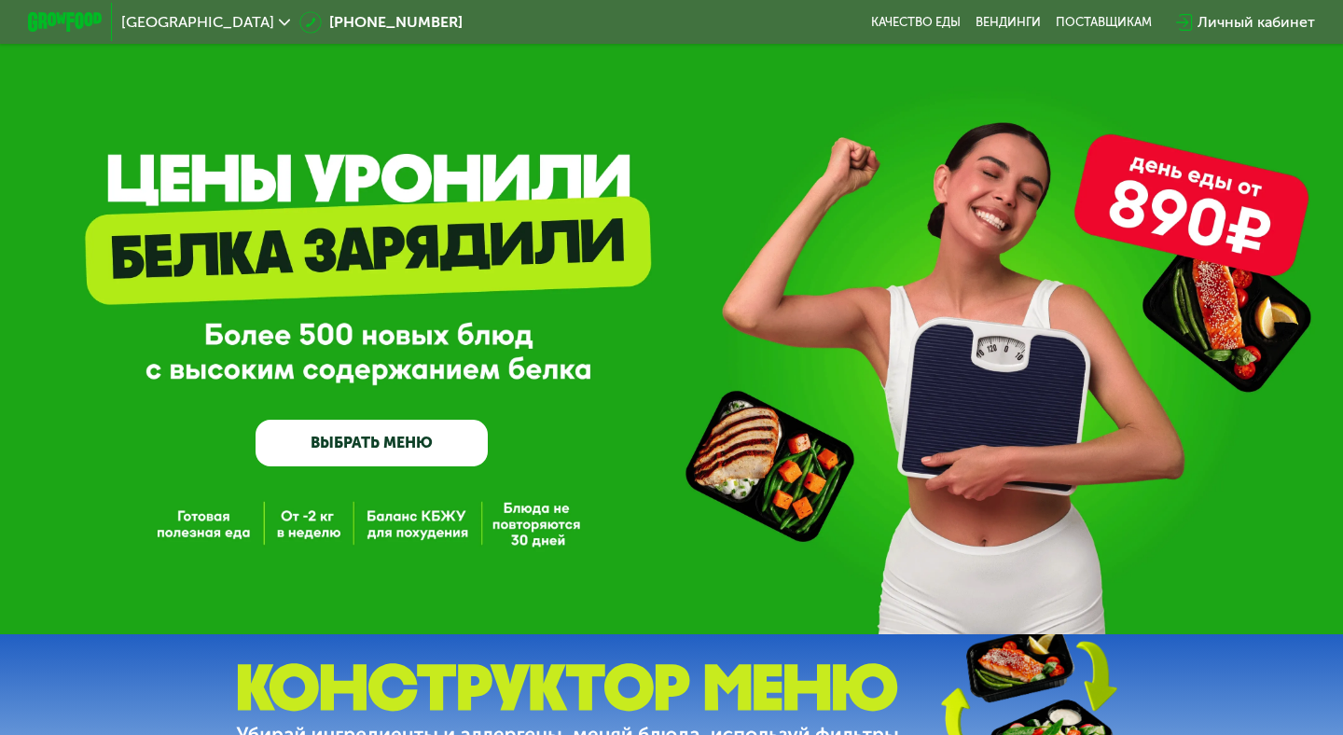
click at [1235, 190] on div "GrowFood — доставка правильного питания ВЫБРАТЬ МЕНЮ" at bounding box center [671, 317] width 1343 height 634
click at [1229, 194] on div "GrowFood — доставка правильного питания ВЫБРАТЬ МЕНЮ" at bounding box center [671, 317] width 1343 height 634
click at [1144, 159] on div "GrowFood — доставка правильного питания ВЫБРАТЬ МЕНЮ" at bounding box center [671, 317] width 1343 height 634
click at [823, 275] on div "GrowFood — доставка правильного питания ВЫБРАТЬ МЕНЮ" at bounding box center [671, 341] width 1343 height 252
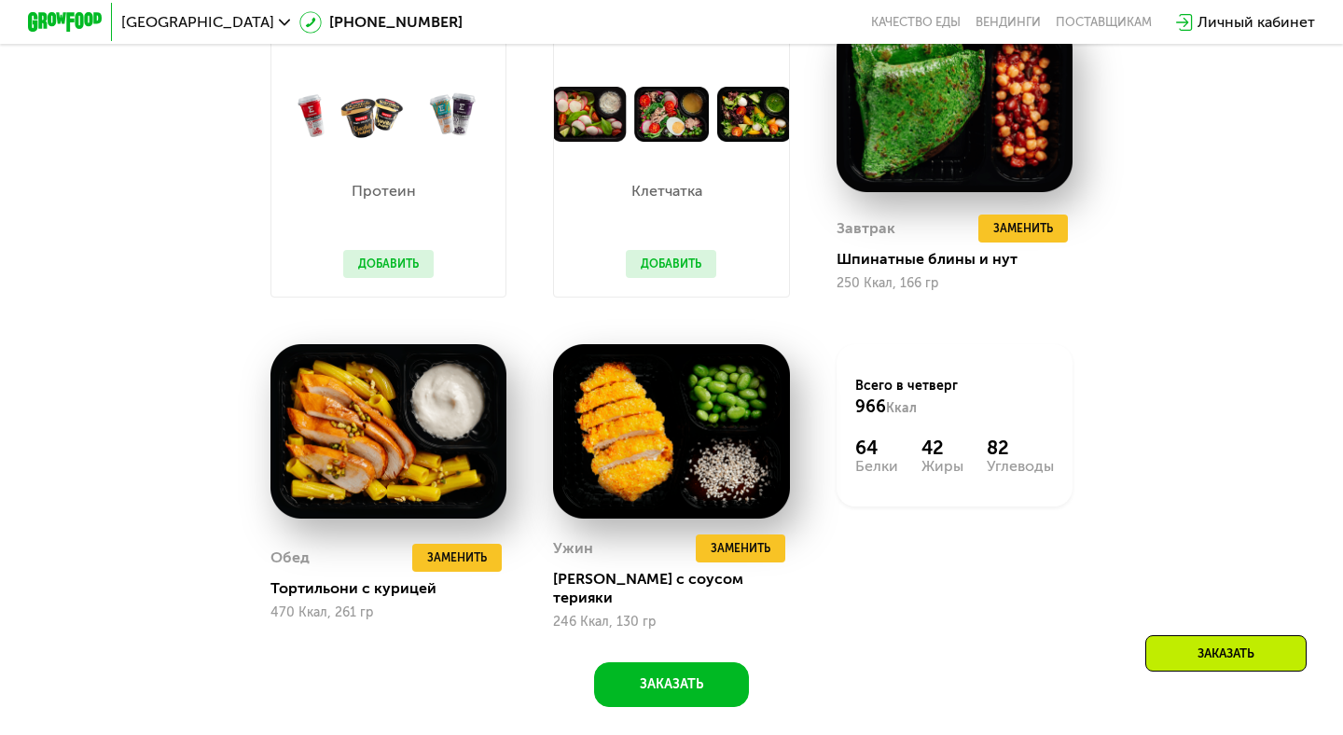
scroll to position [1240, 0]
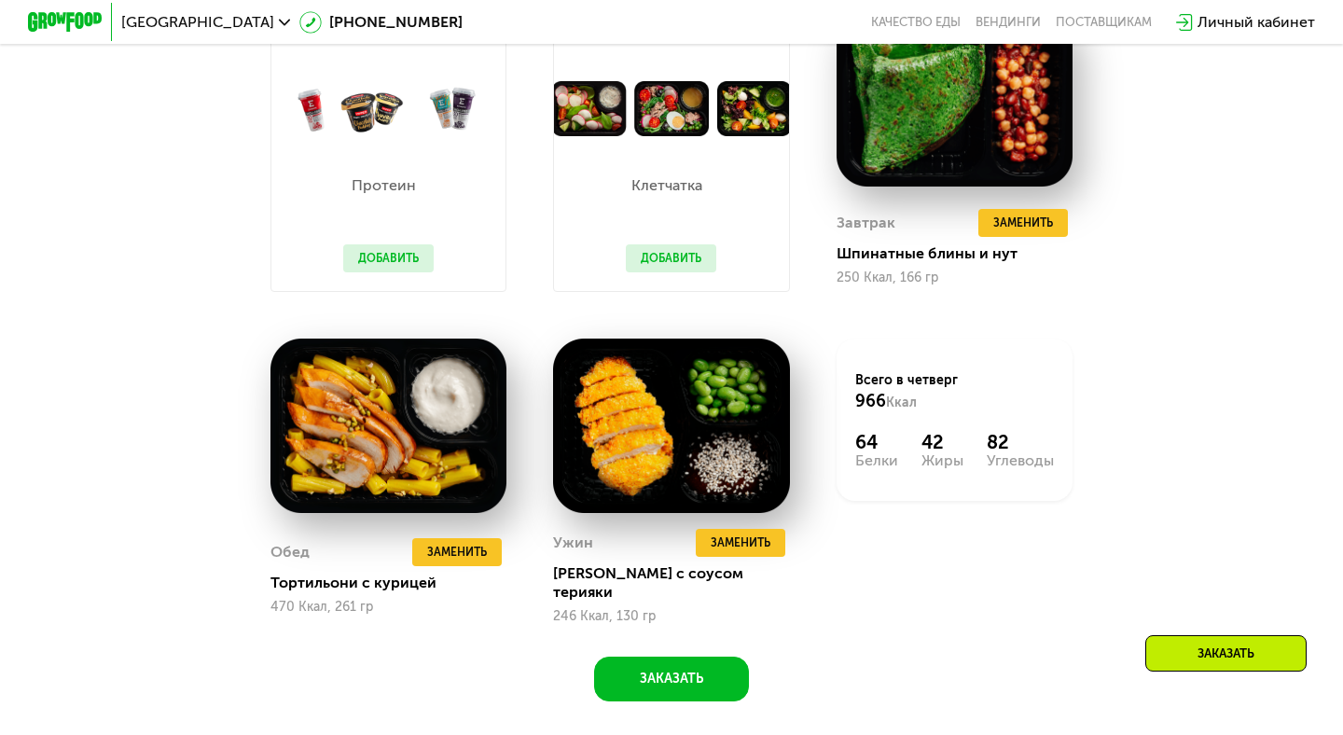
click at [1184, 275] on div "Похудение и поддержание формы Доставка: [DATE] Настроить меню пн 25.08 вт 26.08…" at bounding box center [671, 245] width 1149 height 911
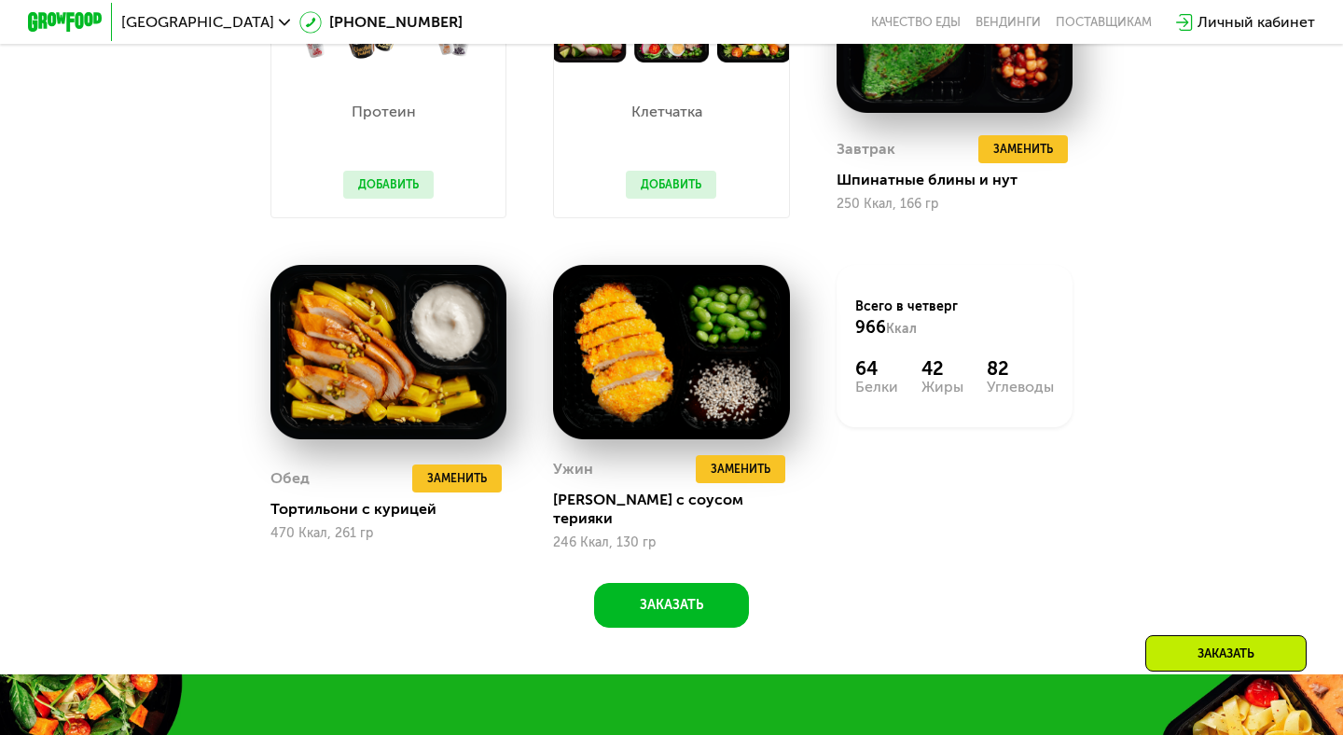
scroll to position [1343, 0]
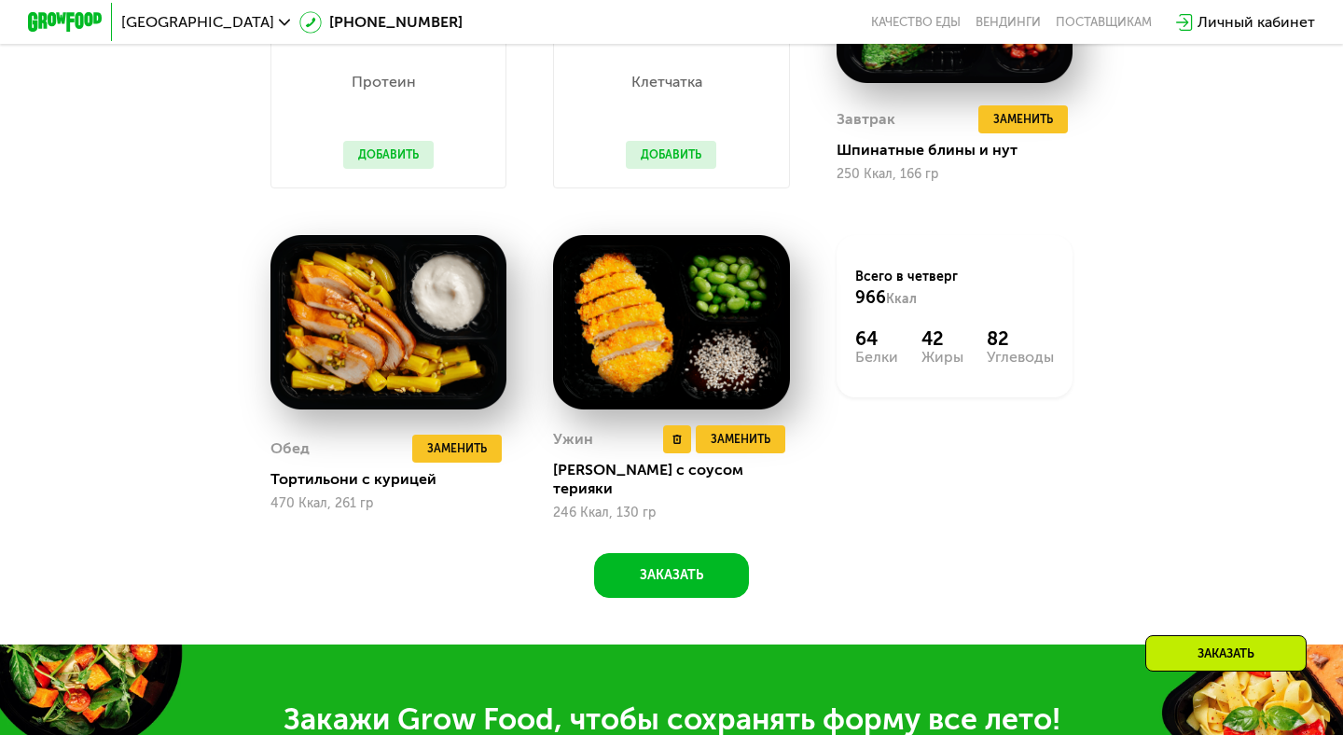
click at [729, 275] on div "Ужин Удалить Ужин Заменить Заменить Ужин Кацудон с соусом терияки 246 Ккал, 130…" at bounding box center [671, 472] width 236 height 95
click at [730, 275] on span "Заменить" at bounding box center [741, 439] width 60 height 19
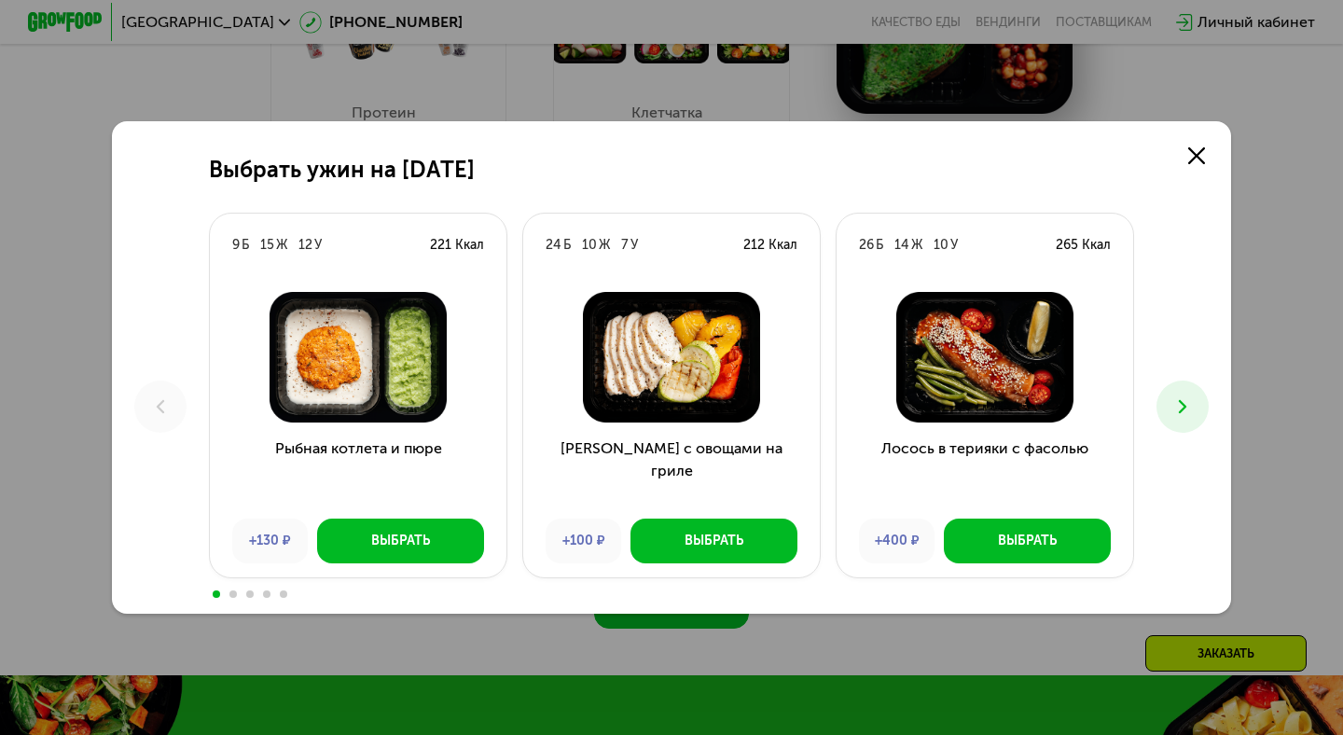
scroll to position [1249, 0]
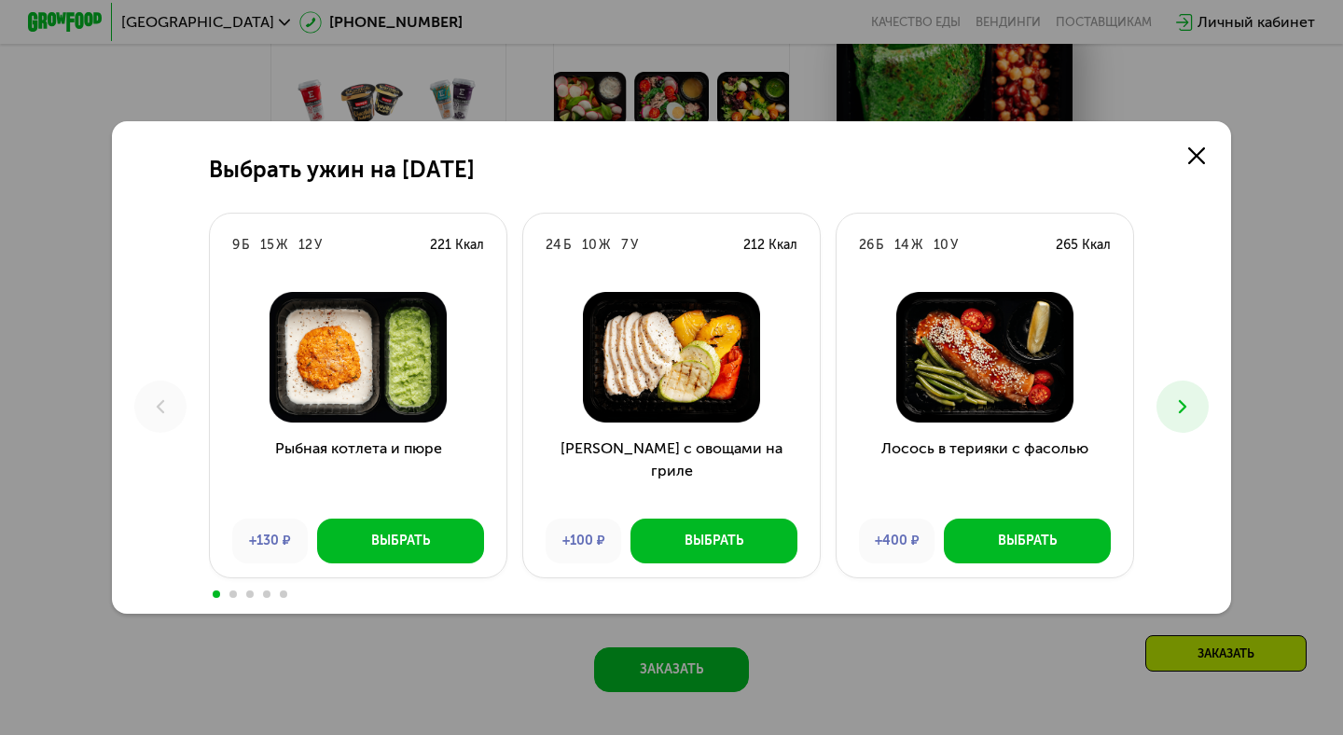
click at [237, 275] on div at bounding box center [671, 593] width 925 height 15
click at [234, 275] on span at bounding box center [232, 593] width 7 height 7
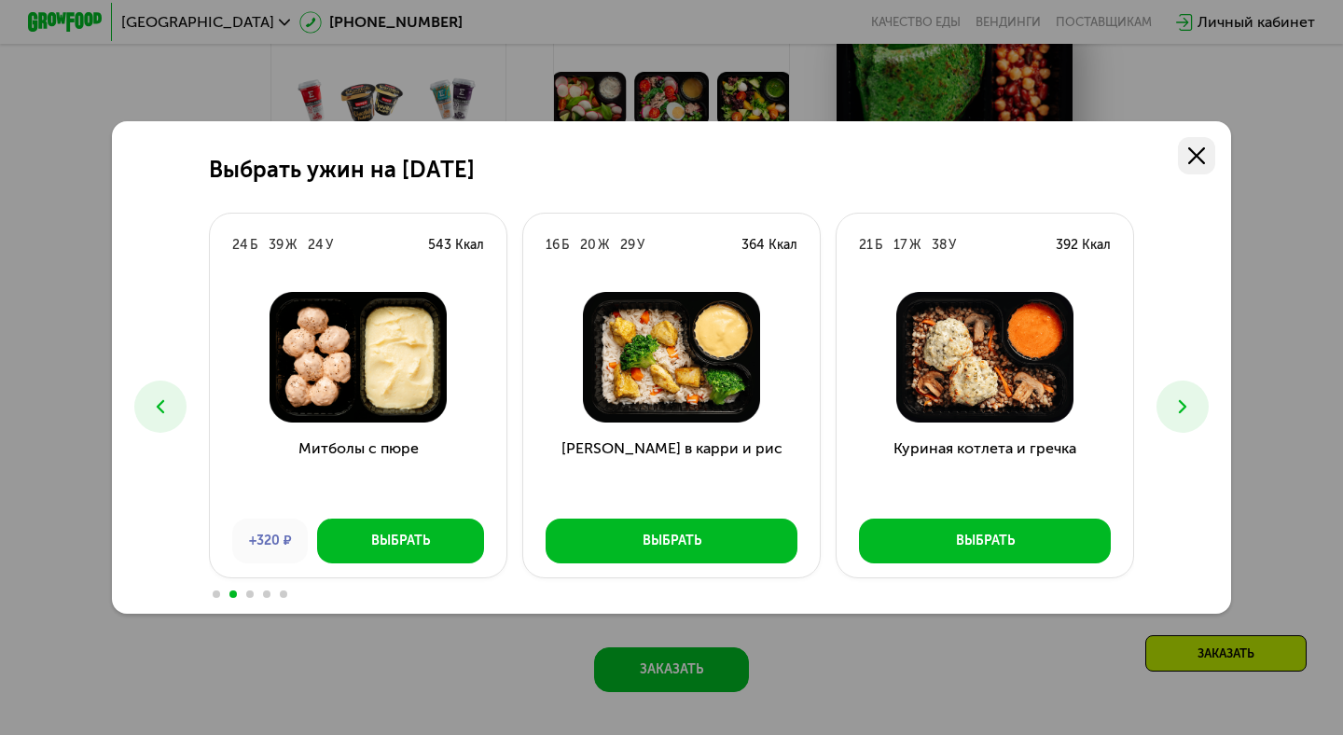
click at [1189, 159] on icon at bounding box center [1196, 155] width 17 height 17
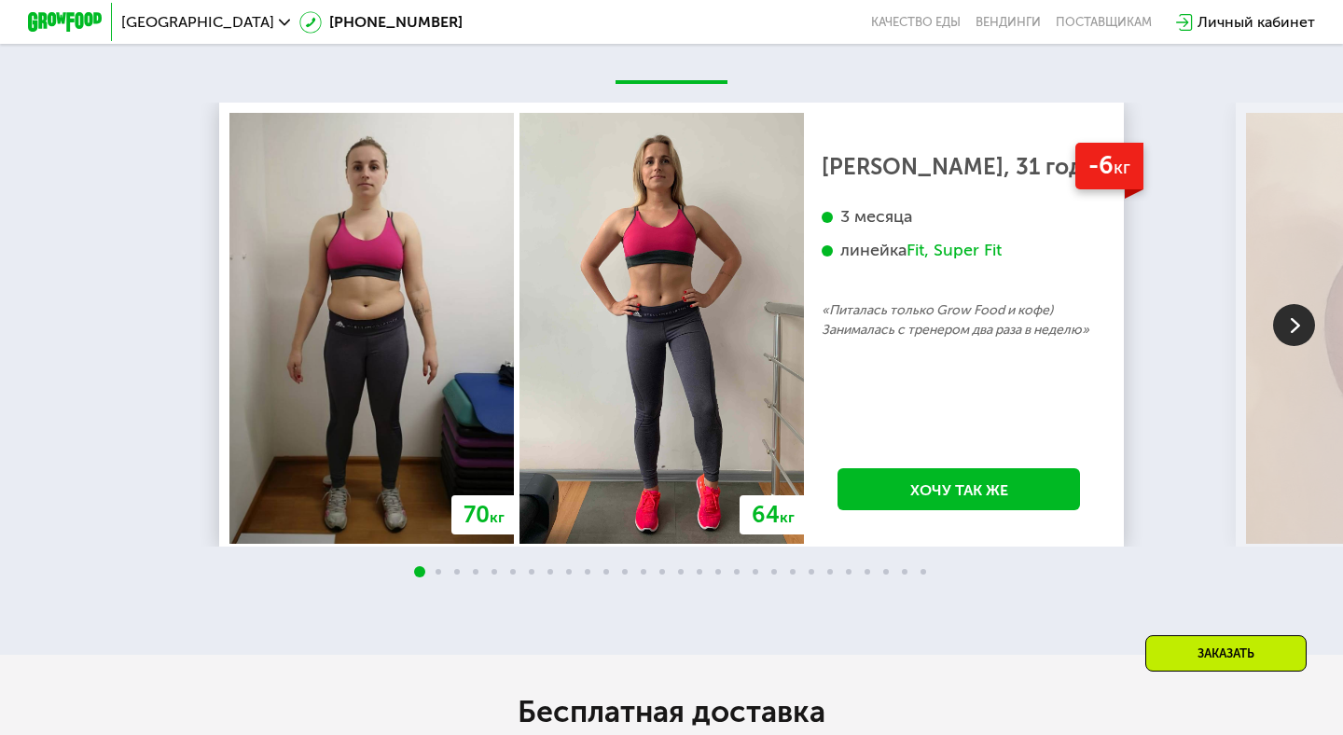
scroll to position [3285, 0]
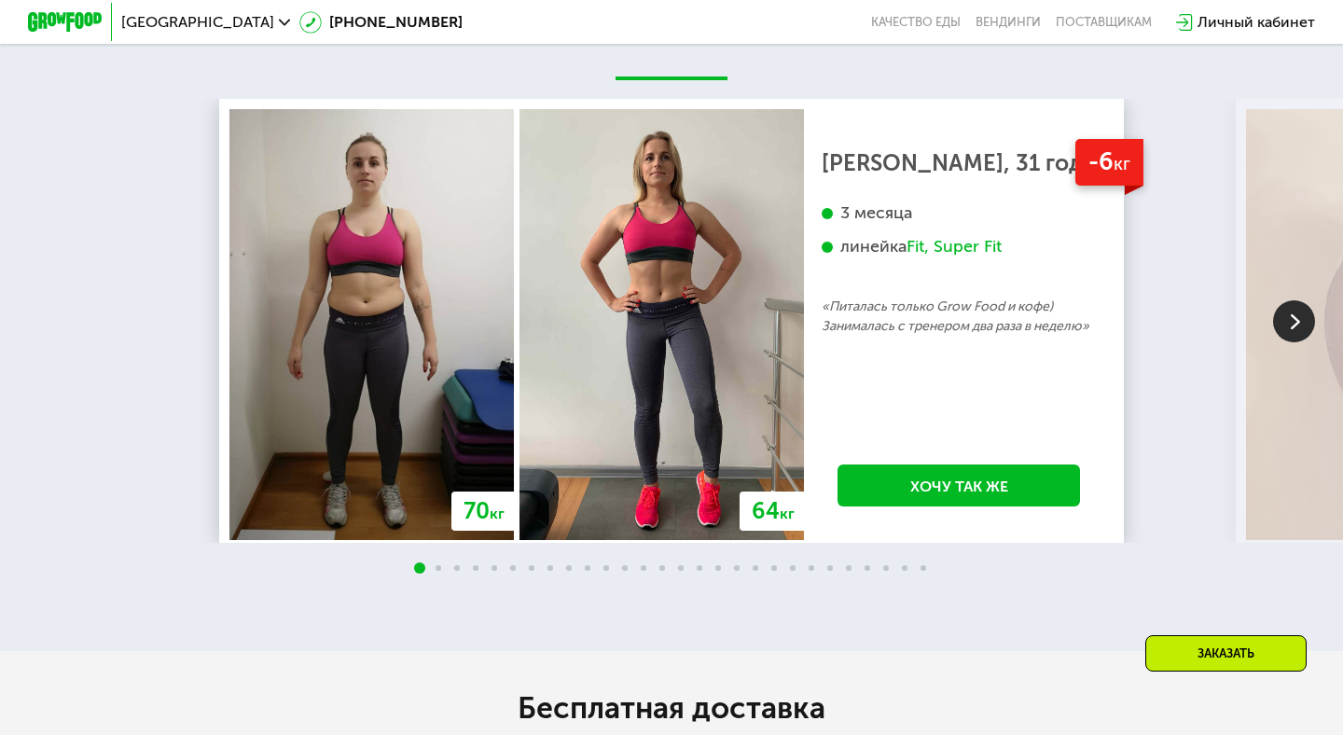
click at [1273, 275] on img at bounding box center [1294, 321] width 42 height 42
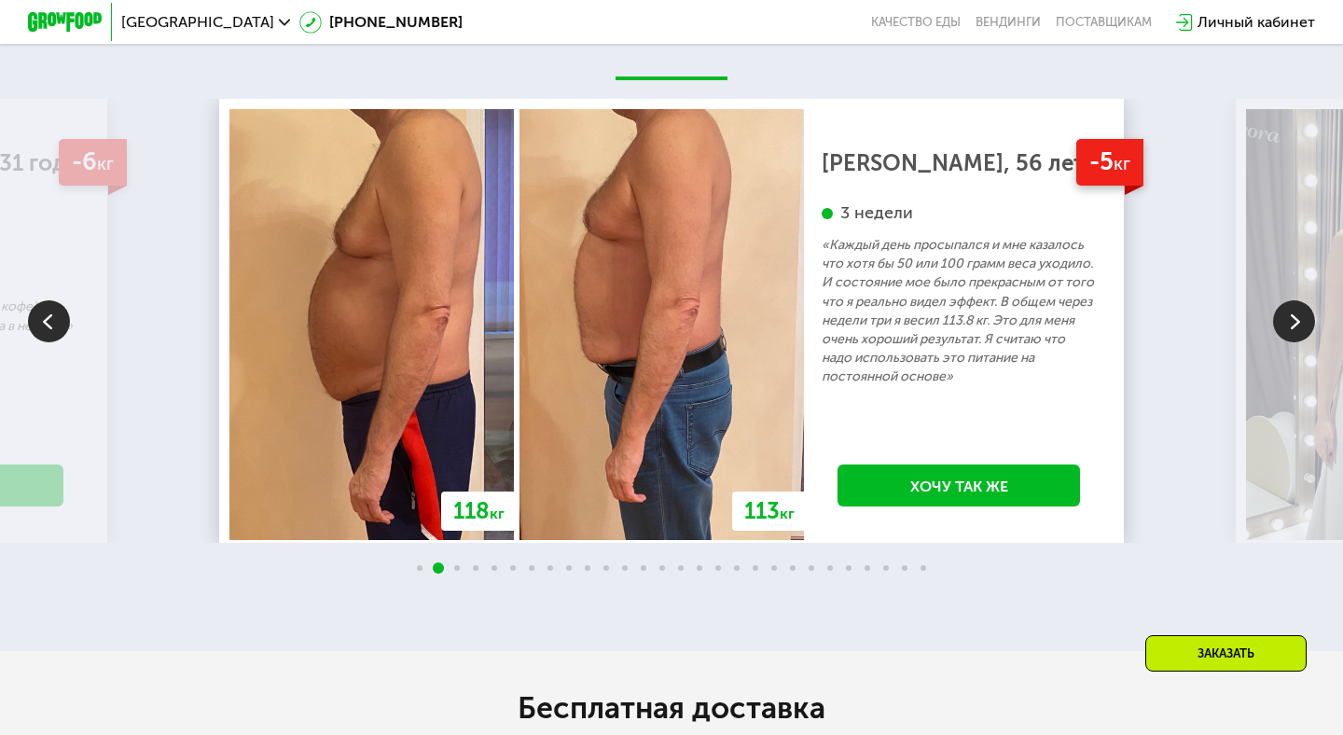
click at [1273, 275] on img at bounding box center [1294, 321] width 42 height 42
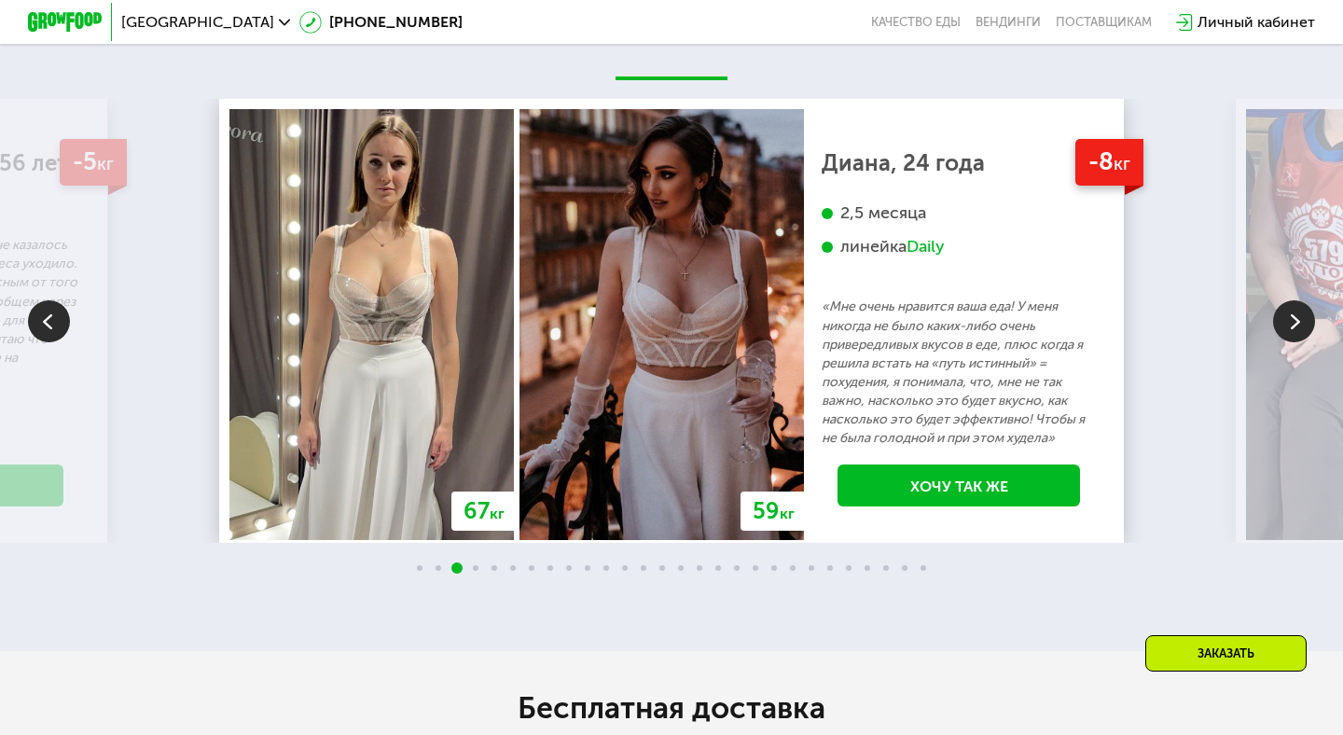
click at [1273, 275] on img at bounding box center [1294, 321] width 42 height 42
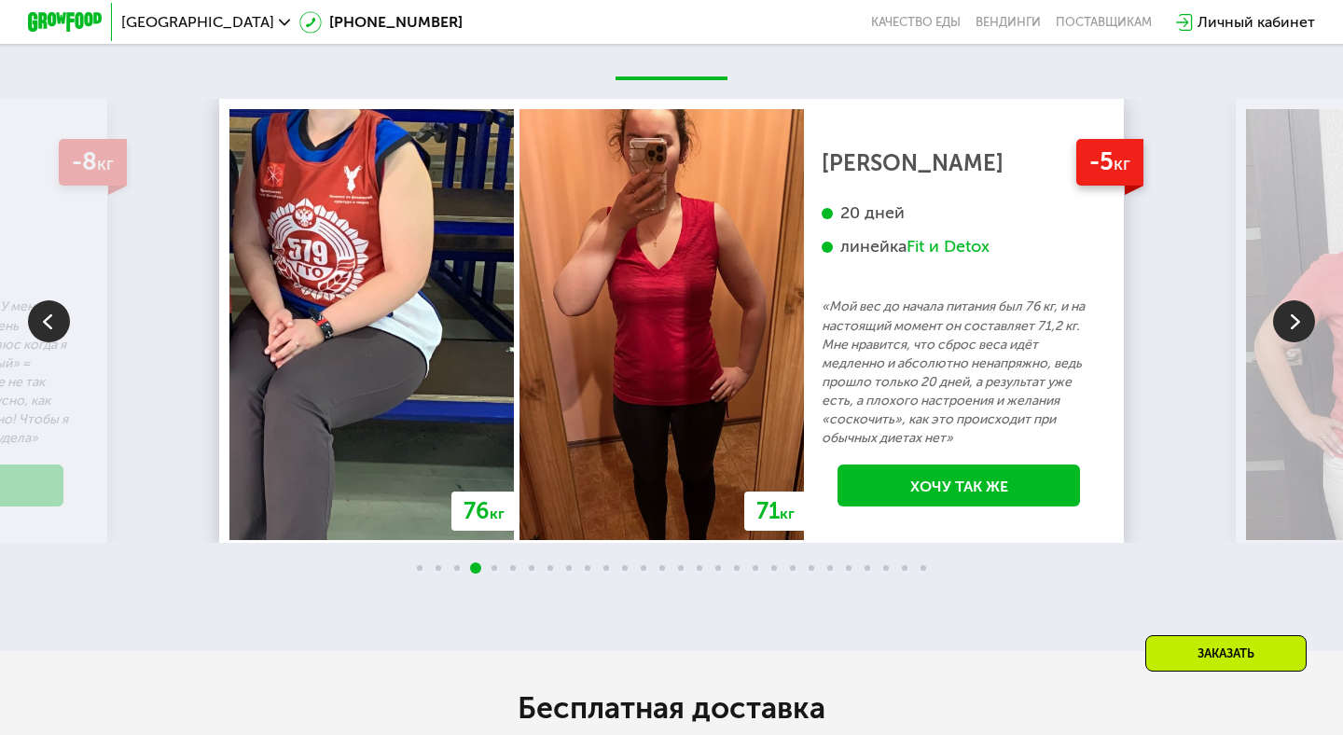
click at [1273, 275] on img at bounding box center [1294, 321] width 42 height 42
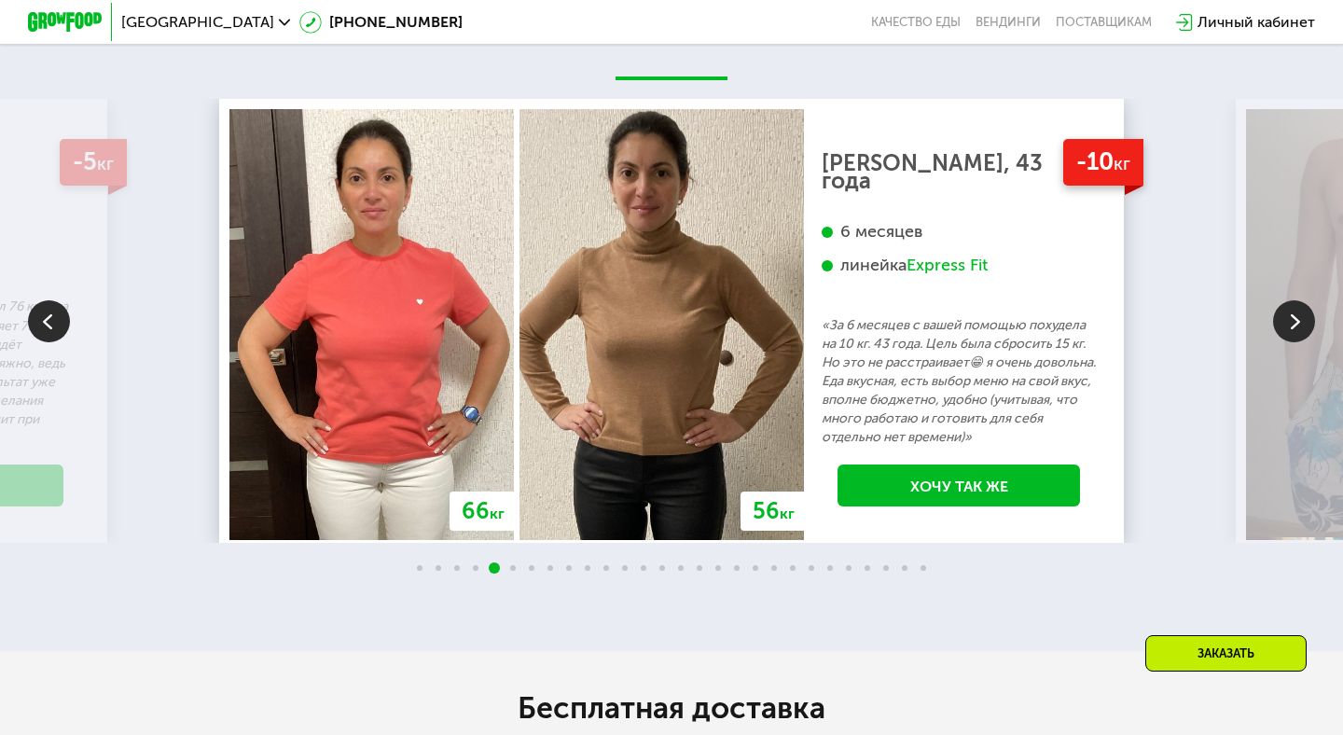
click at [1273, 275] on img at bounding box center [1294, 321] width 42 height 42
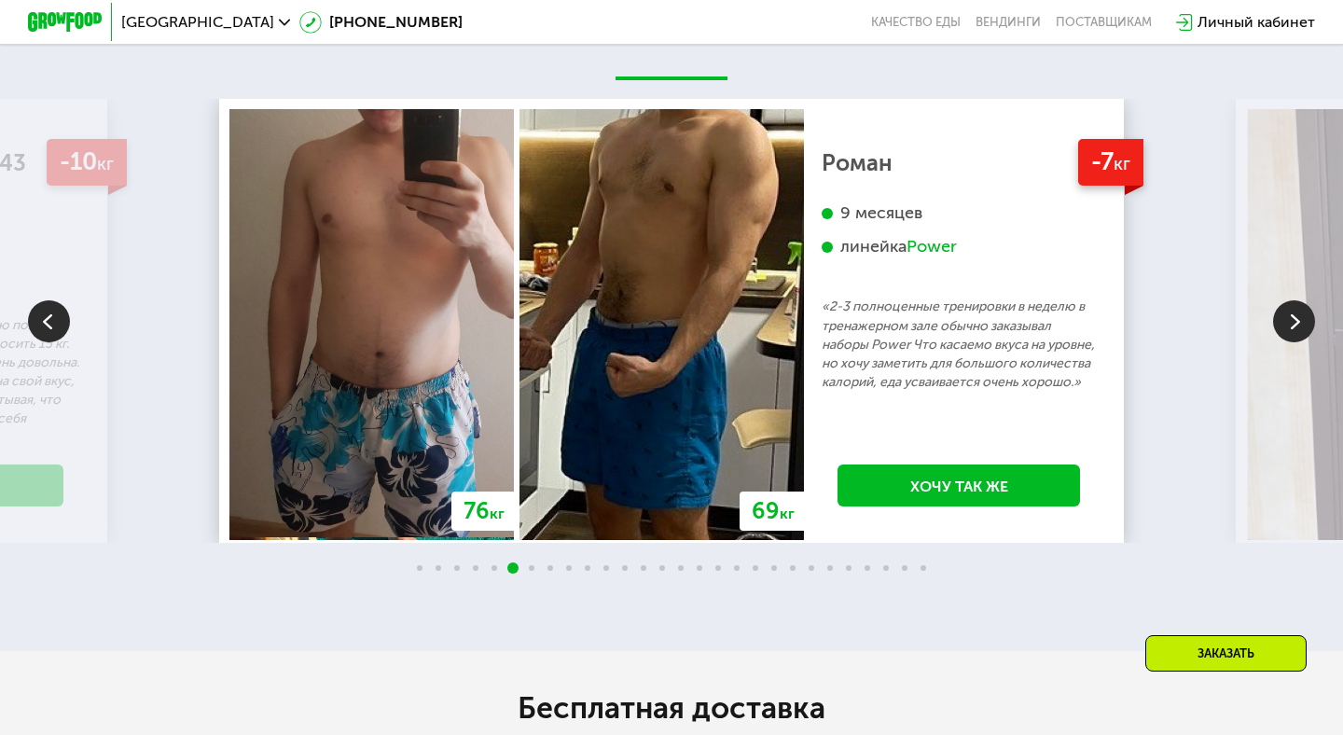
click at [1273, 275] on img at bounding box center [1294, 321] width 42 height 42
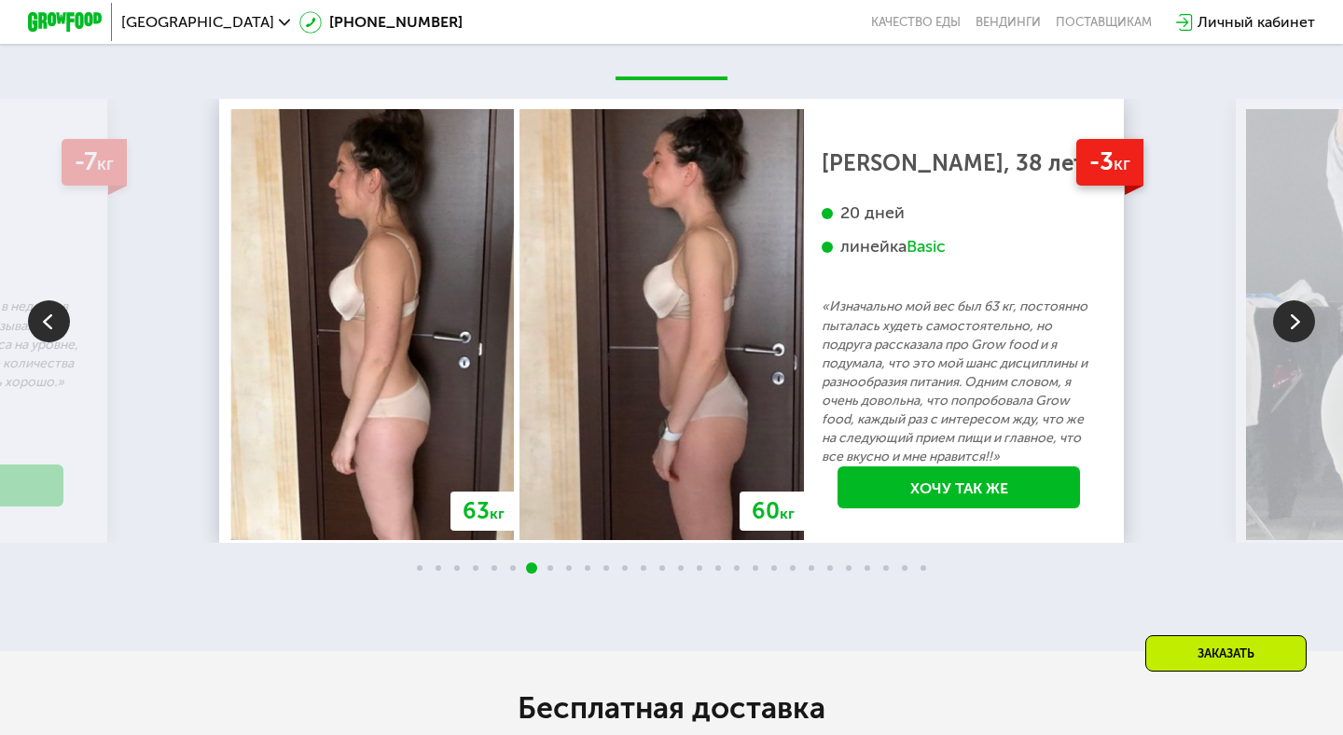
click at [1273, 275] on img at bounding box center [1294, 321] width 42 height 42
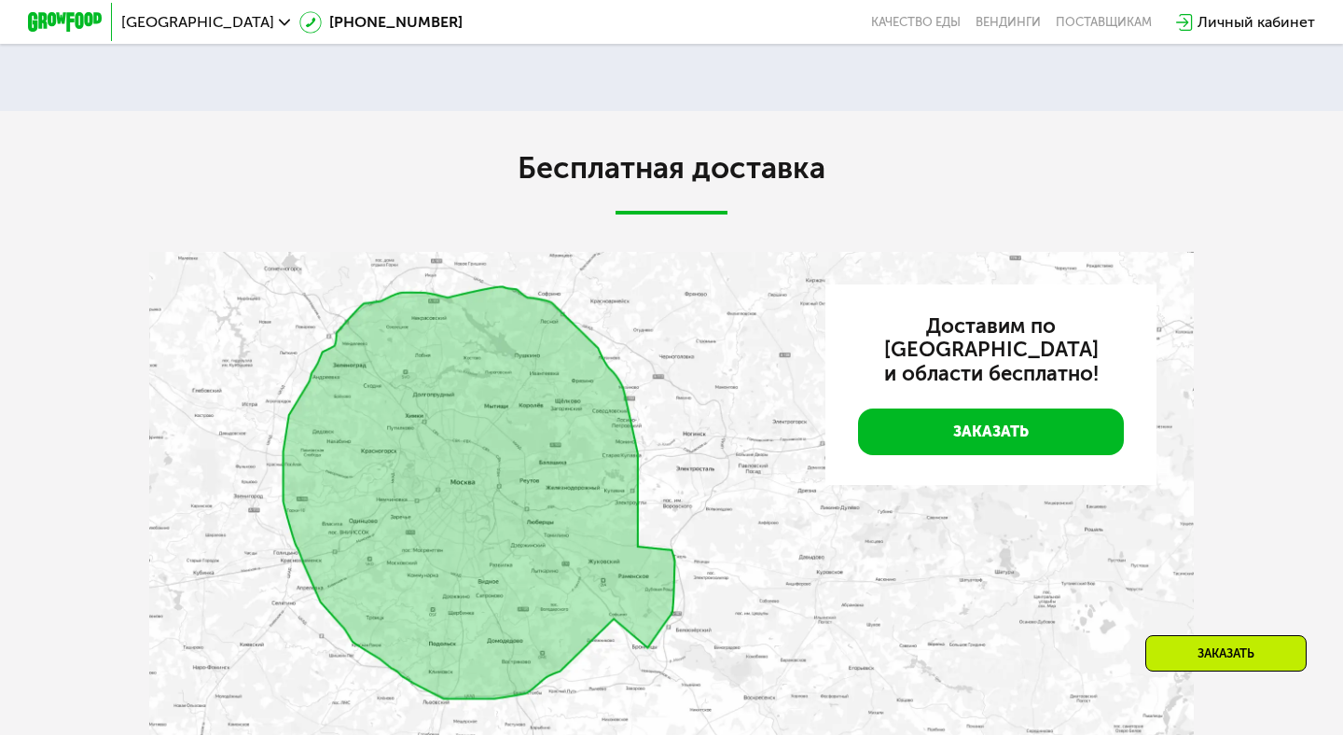
scroll to position [3947, 0]
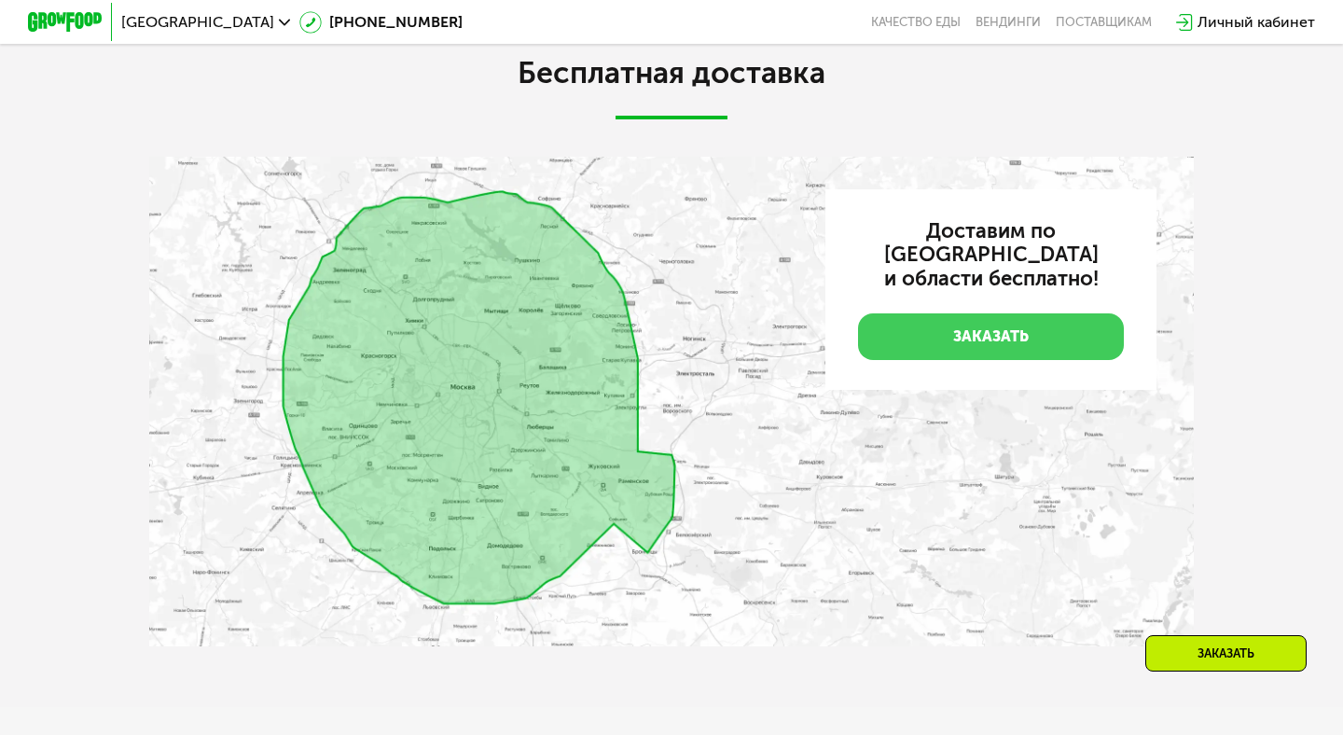
click at [999, 275] on link "Заказать" at bounding box center [991, 336] width 266 height 47
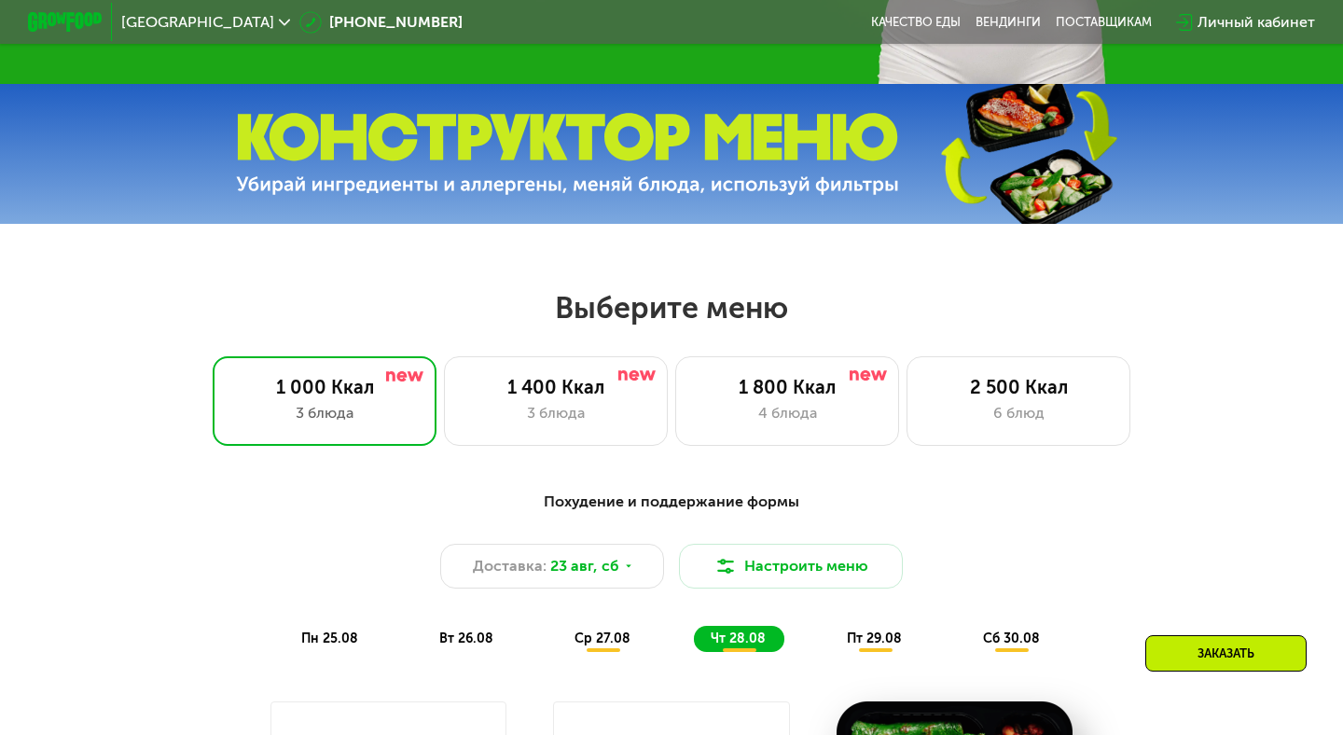
scroll to position [0, 0]
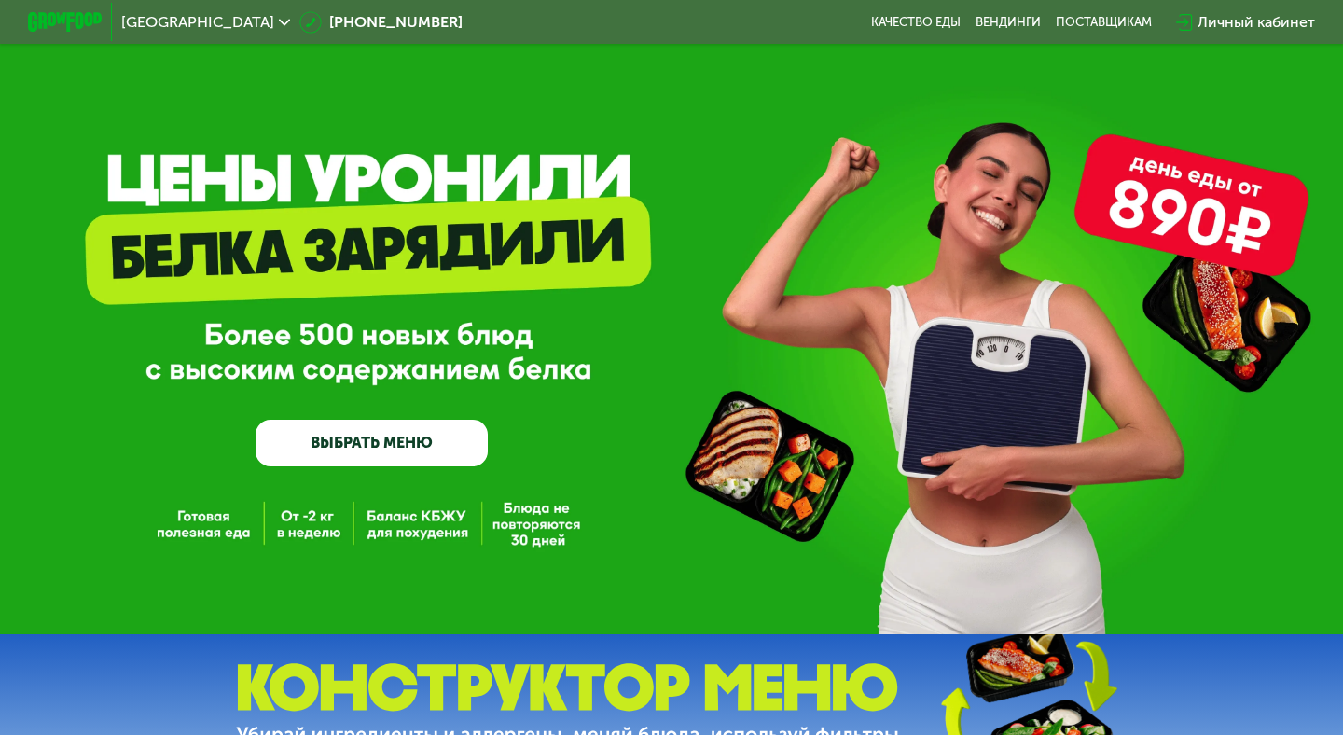
click at [408, 275] on link "ВЫБРАТЬ МЕНЮ" at bounding box center [372, 443] width 232 height 47
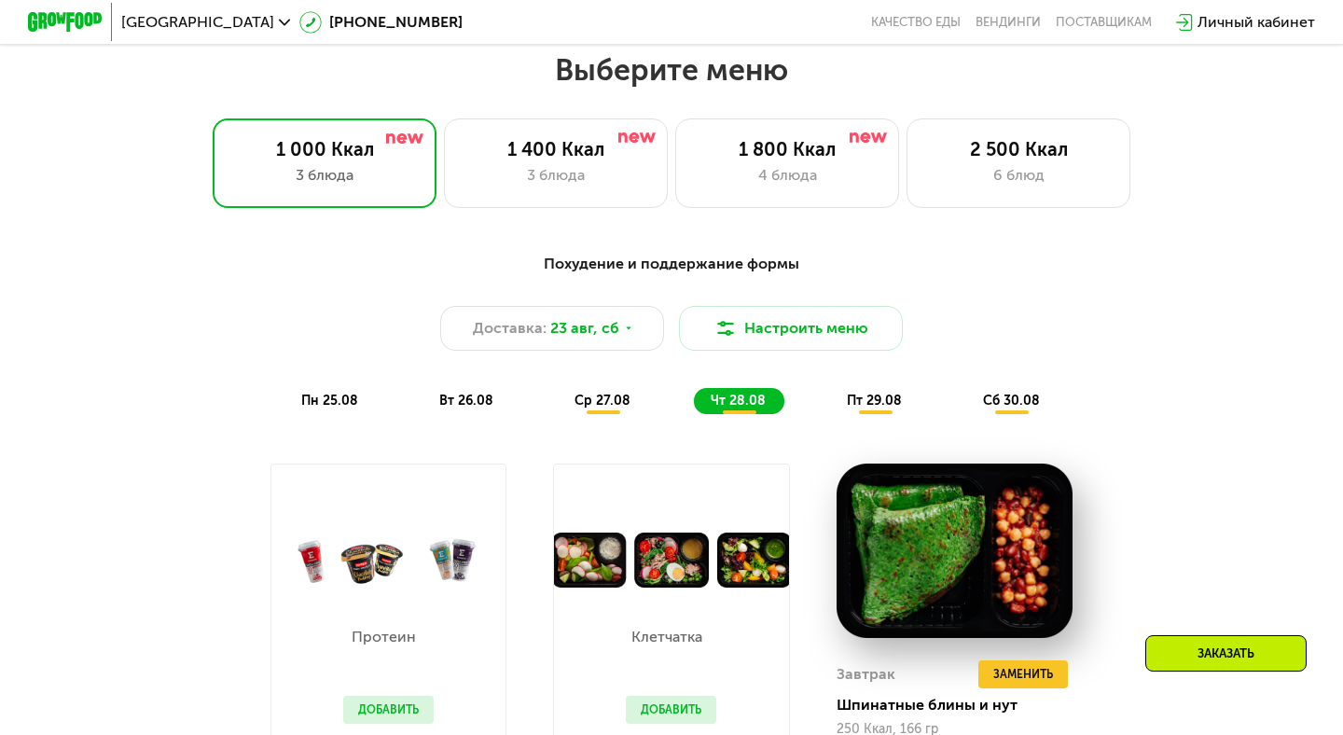
scroll to position [796, 0]
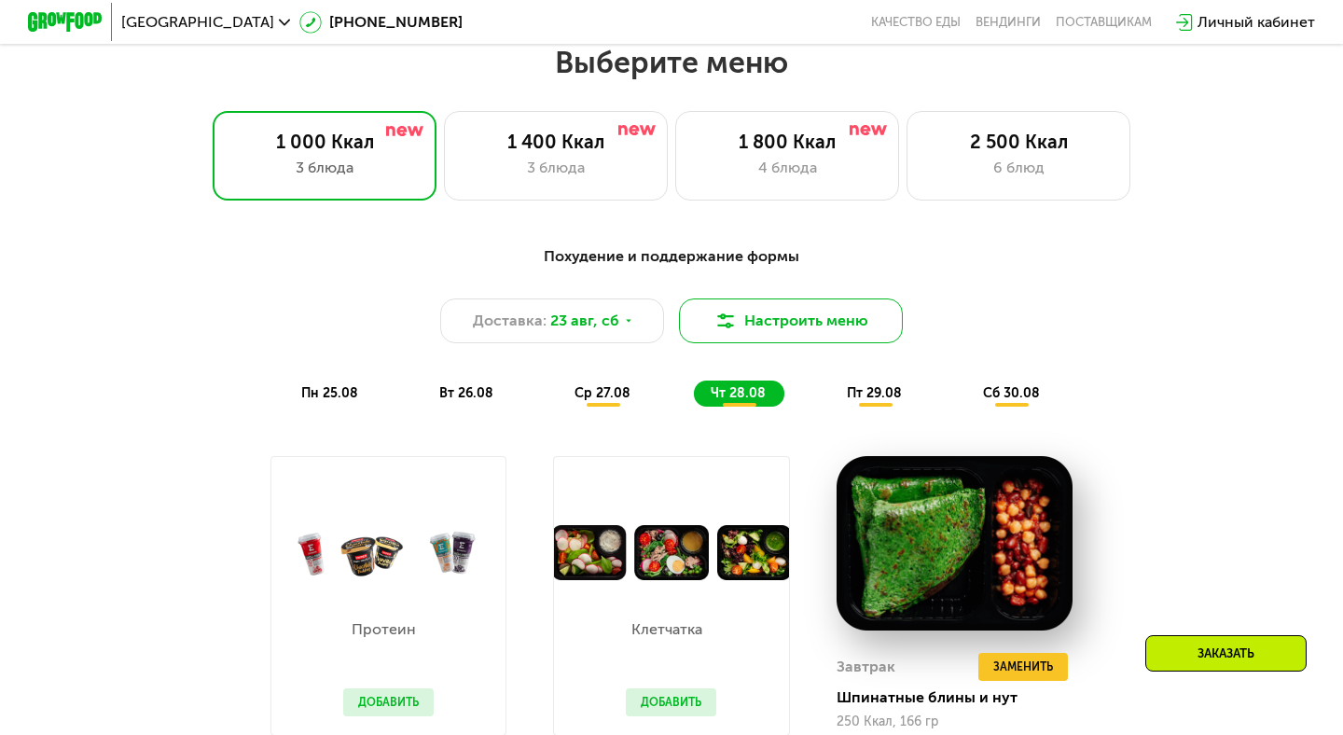
click at [812, 275] on button "Настроить меню" at bounding box center [791, 321] width 224 height 45
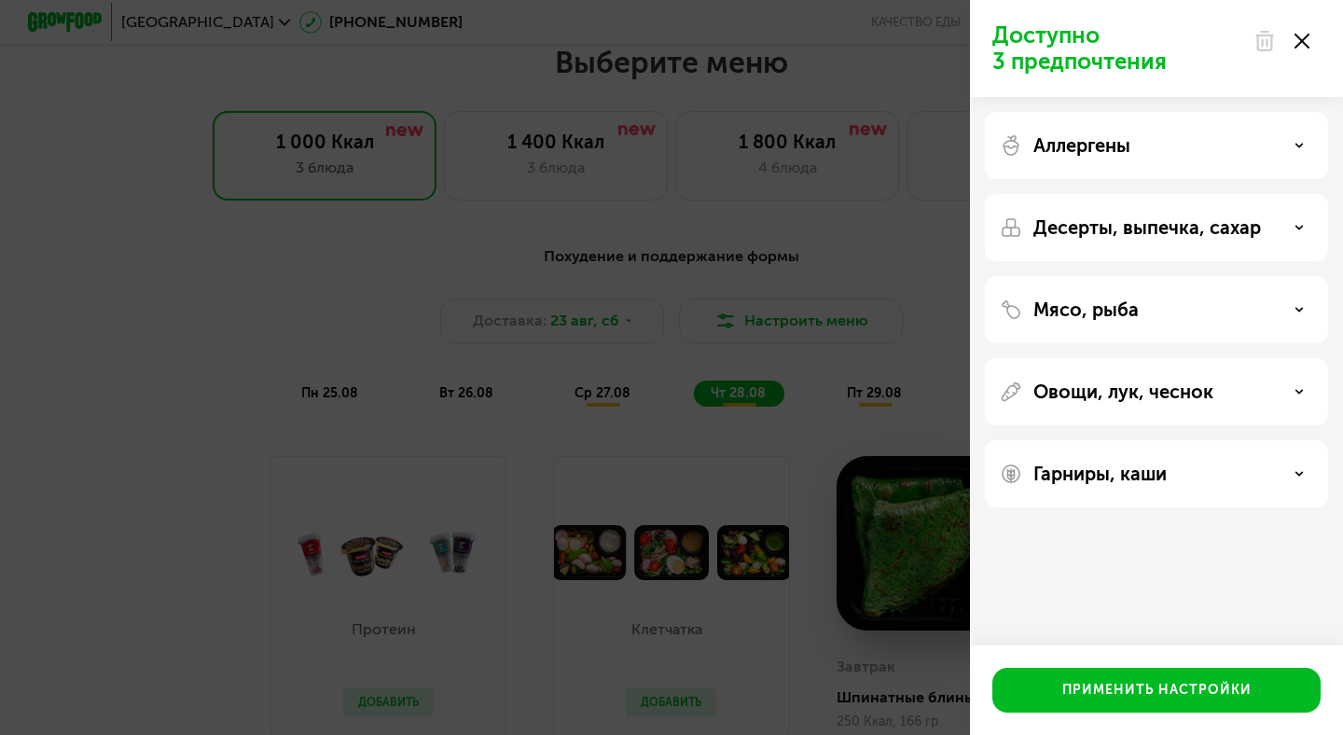
click at [923, 275] on div "Доступно 3 предпочтения Аллергены Десерты, выпечка, сахар Мясо, рыба Овощи, лук…" at bounding box center [671, 367] width 1343 height 735
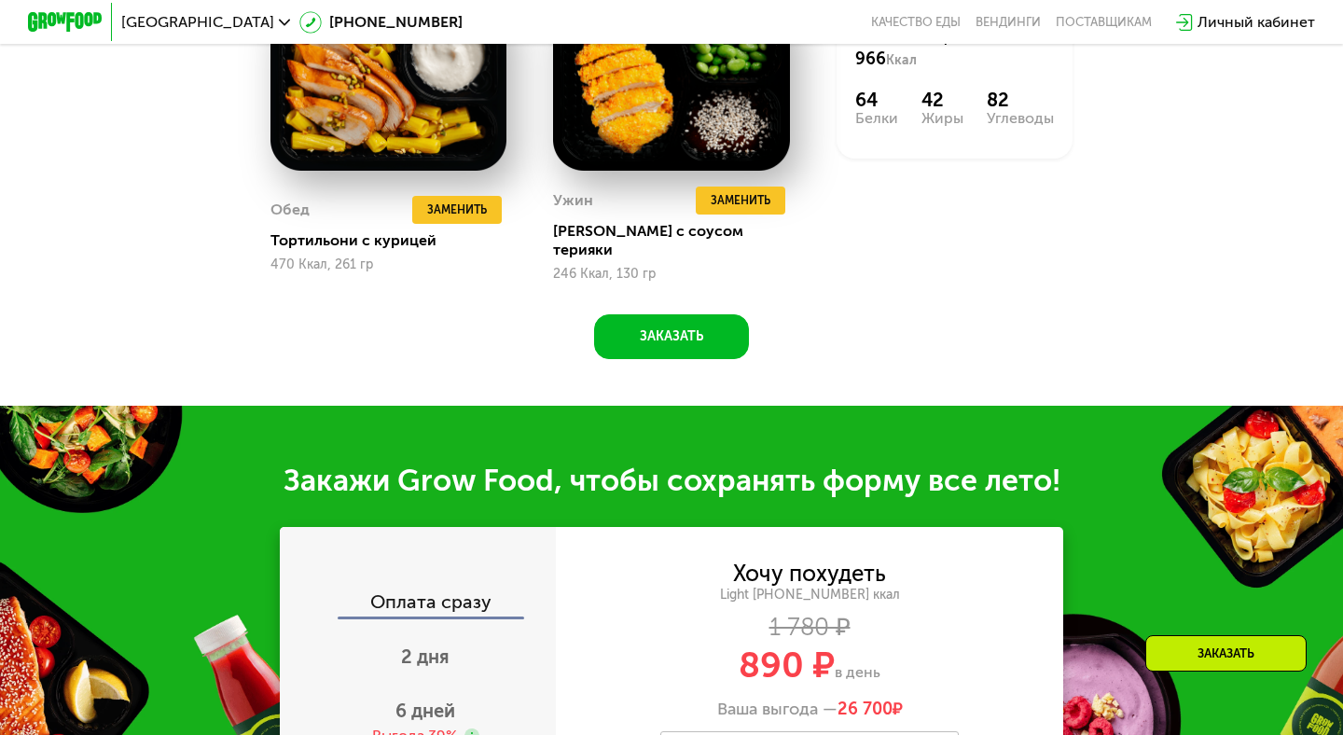
scroll to position [2270, 0]
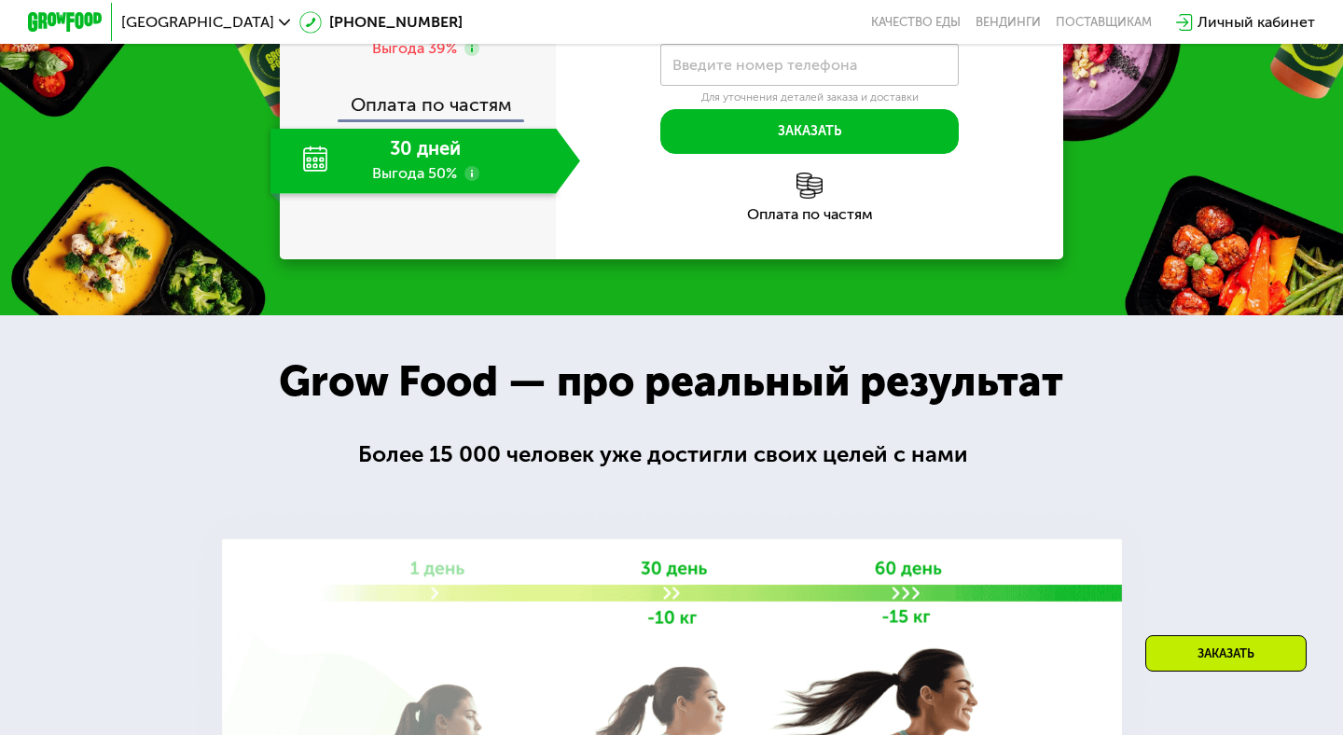
click at [1062, 237] on div "Хочу похудеть Light [PHONE_NUMBER] ккал 1 780 ₽ 890 ₽ в день Ваша выгода — 26 7…" at bounding box center [809, 50] width 507 height 420
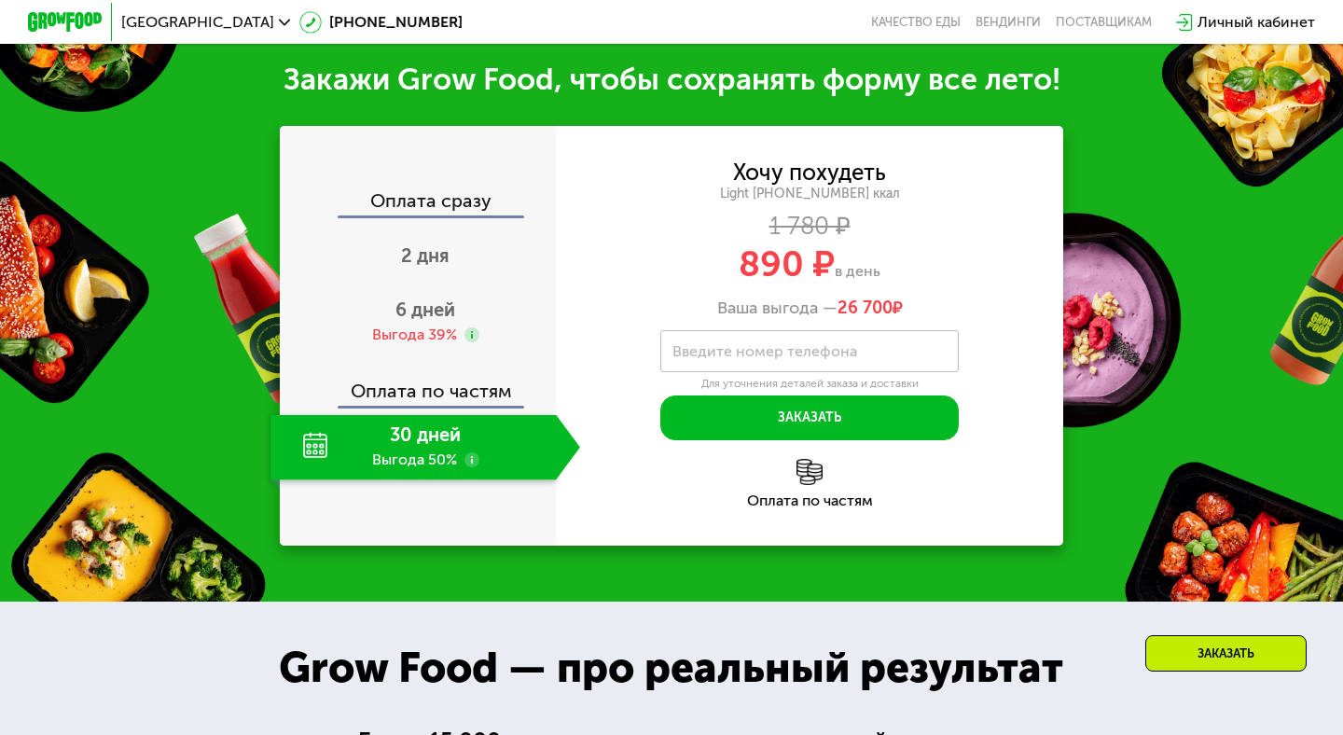
scroll to position [1975, 0]
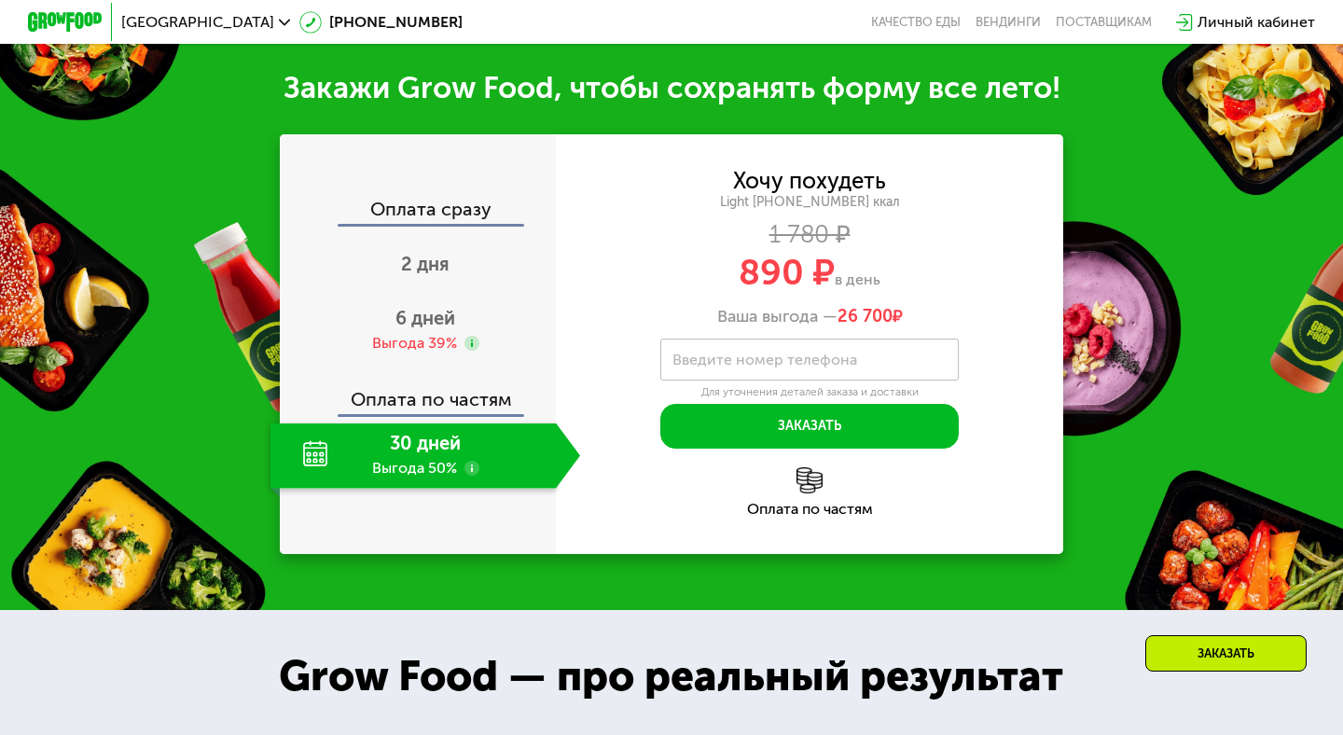
click at [440, 275] on div "Оплата по частям" at bounding box center [419, 392] width 274 height 43
click at [449, 275] on div "Выгода 39%" at bounding box center [414, 343] width 85 height 21
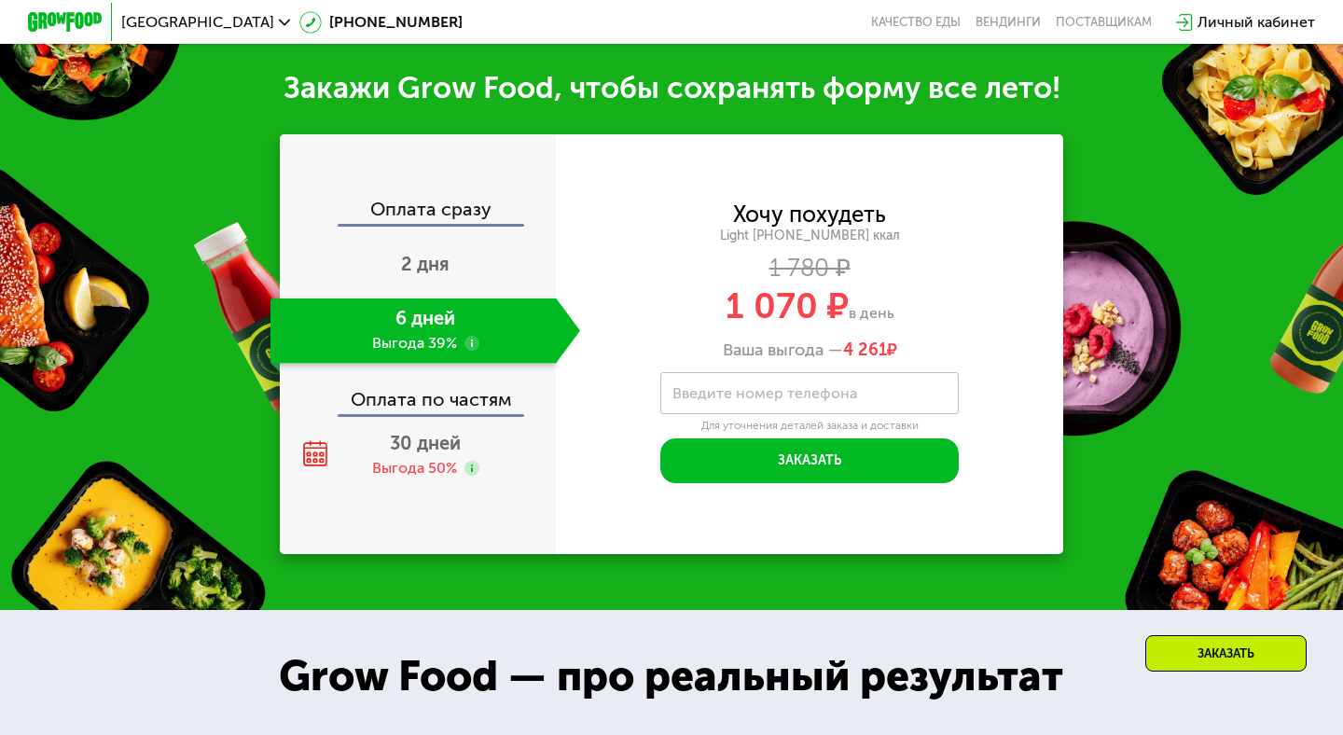
click at [462, 275] on div "Оплата по частям" at bounding box center [419, 392] width 274 height 43
click at [450, 275] on div "Выгода 50%" at bounding box center [414, 468] width 85 height 21
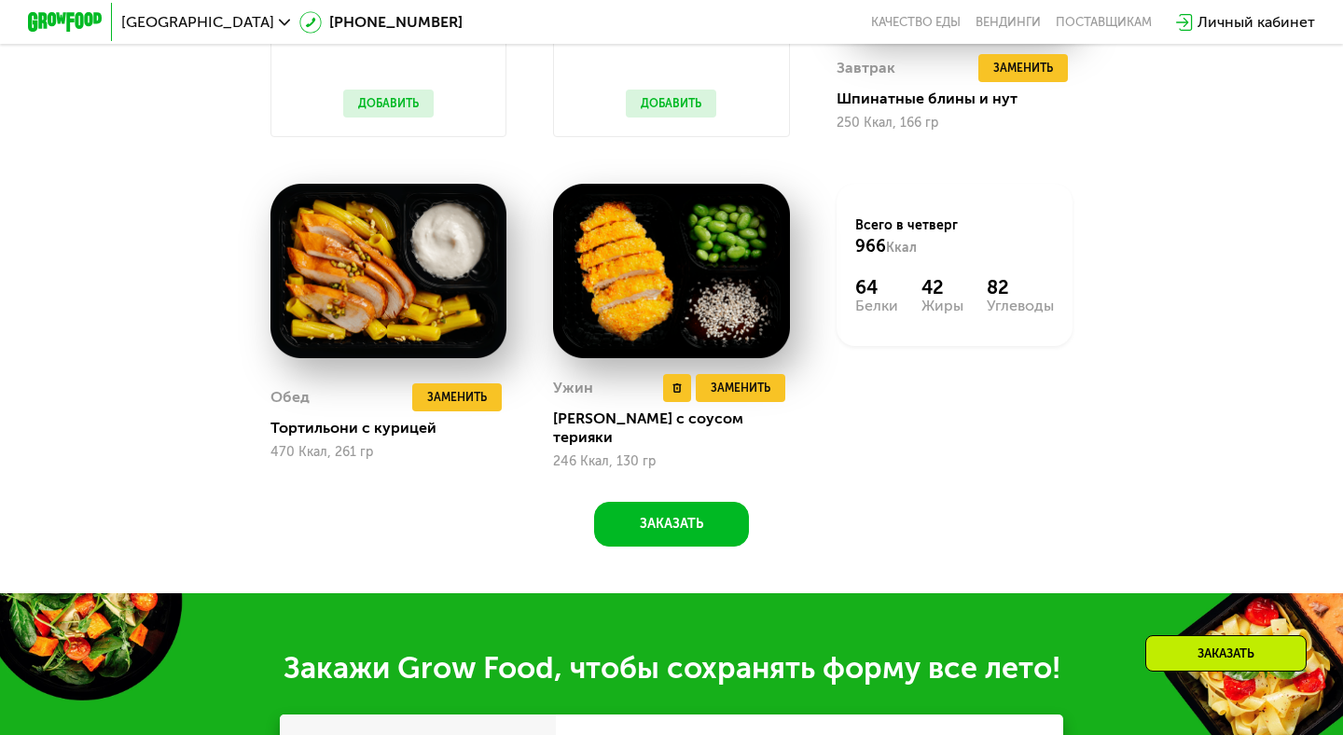
scroll to position [1001, 0]
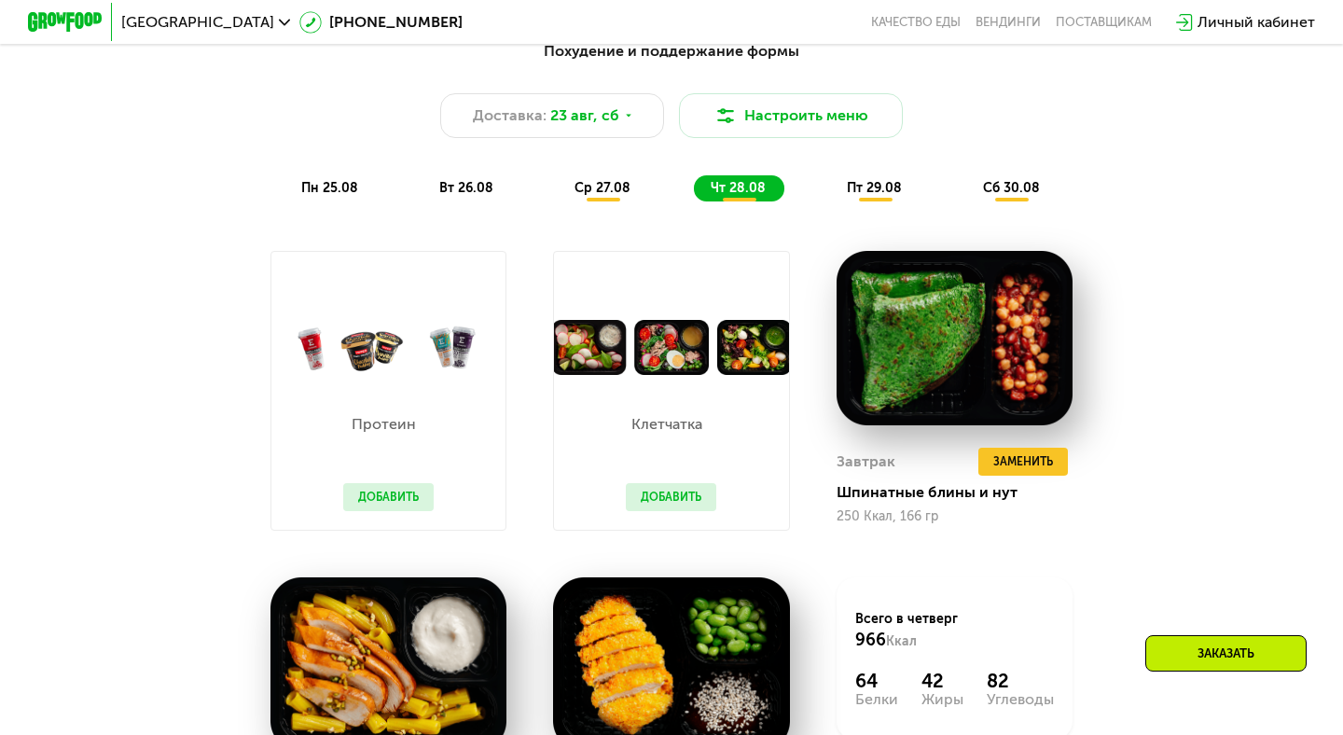
click at [1175, 275] on div "Похудение и поддержание формы Доставка: [DATE] Настроить меню пн 25.08 вт 26.08…" at bounding box center [671, 484] width 1149 height 911
click at [966, 177] on div "пт 29.08" at bounding box center [1012, 188] width 92 height 26
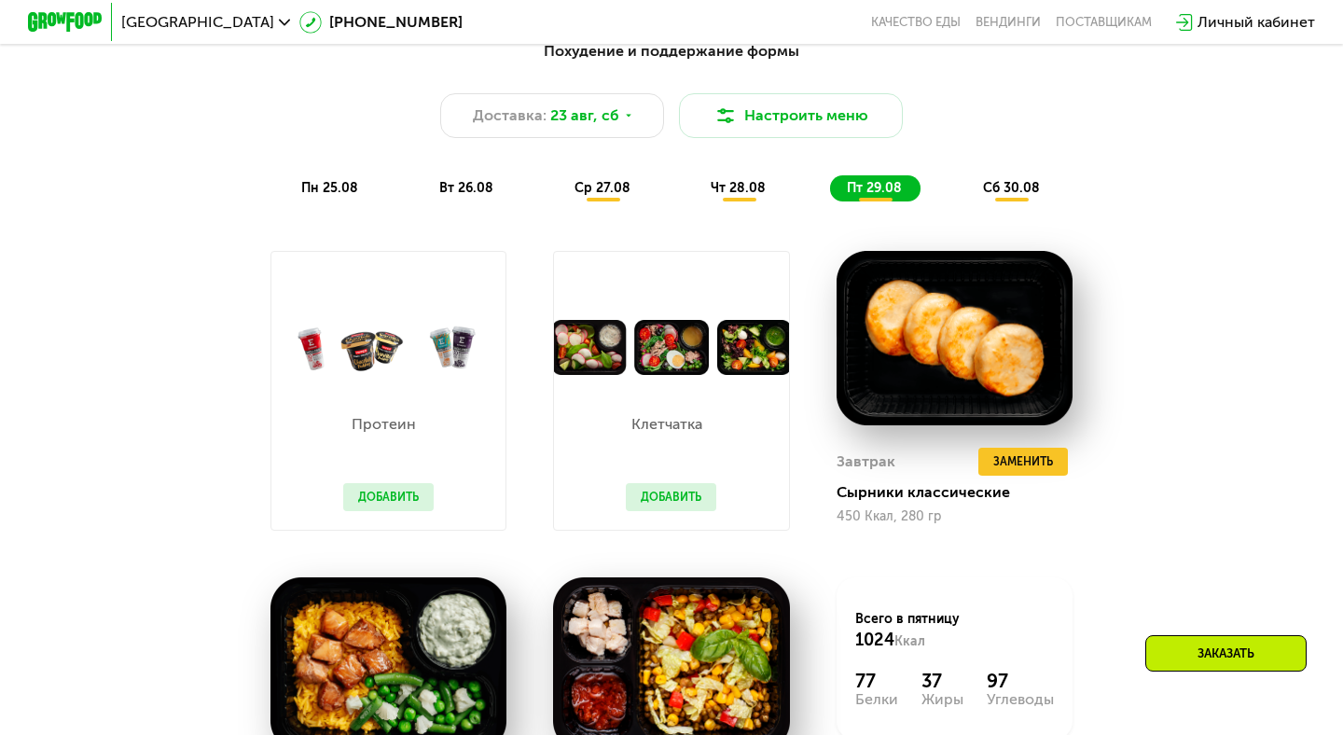
click at [799, 275] on div "Клетчатка Добавить" at bounding box center [671, 391] width 283 height 326
click at [525, 275] on div "Протеин Добавить" at bounding box center [388, 391] width 283 height 326
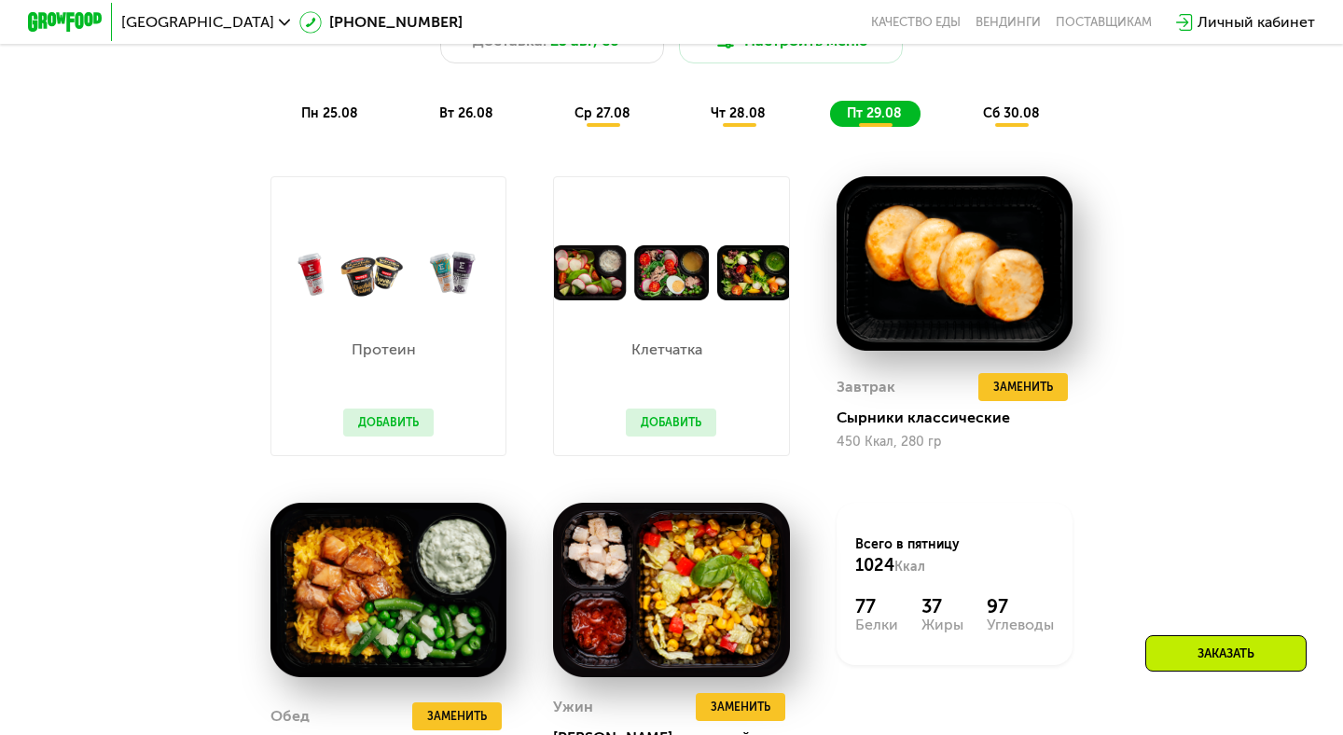
scroll to position [1080, 0]
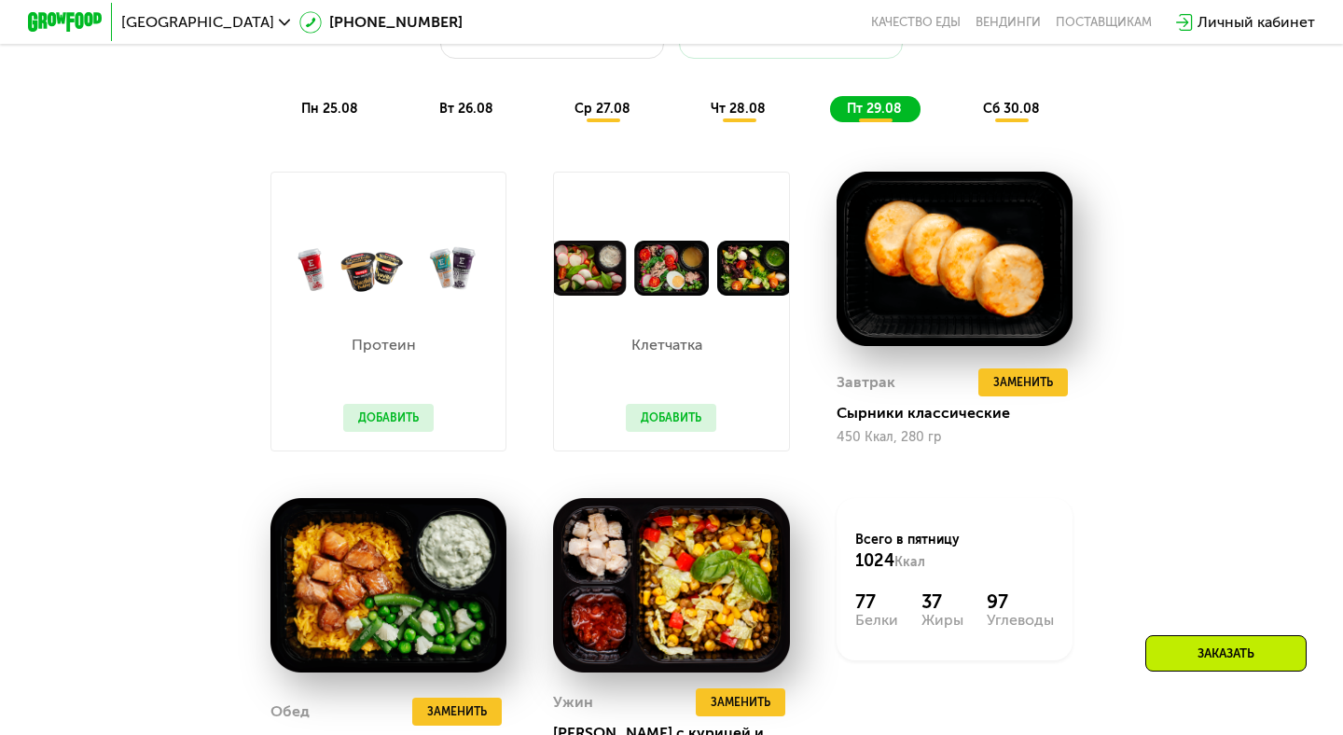
click at [527, 275] on div "Протеин Добавить" at bounding box center [388, 311] width 283 height 326
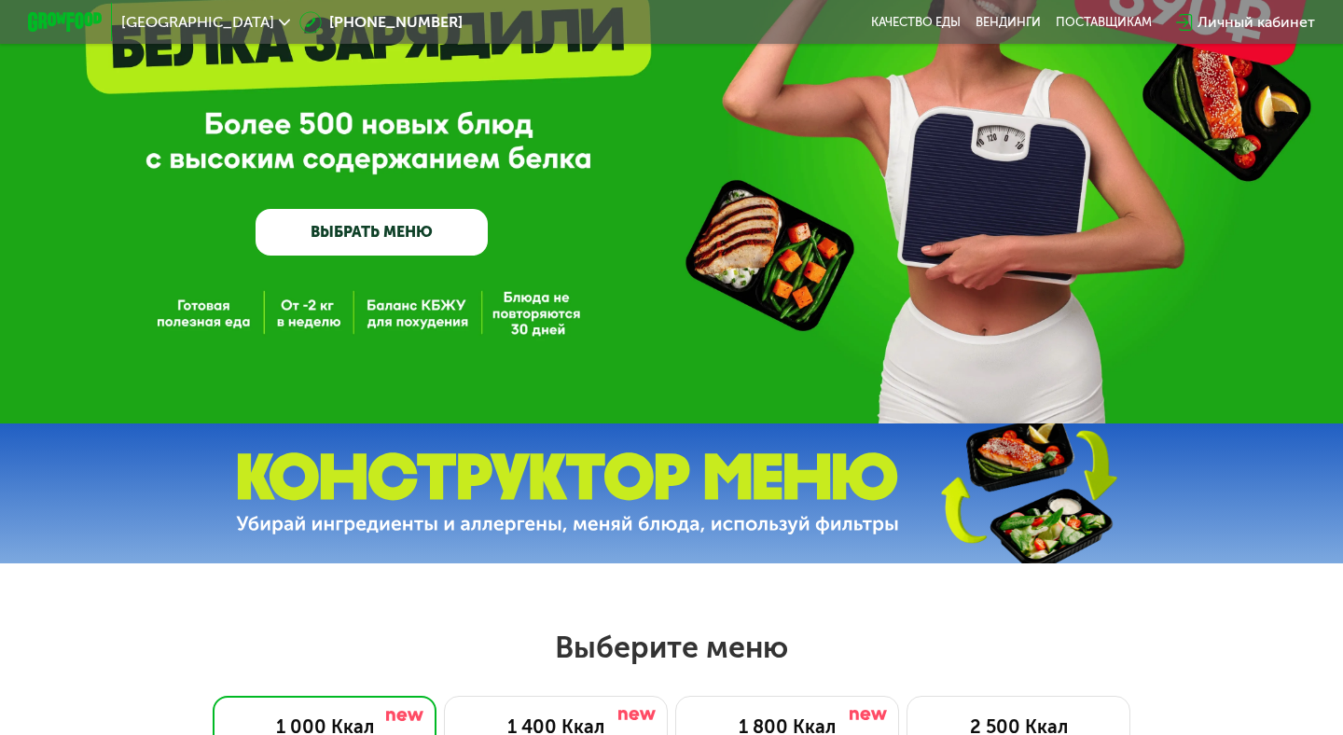
scroll to position [0, 0]
